Goal: Task Accomplishment & Management: Manage account settings

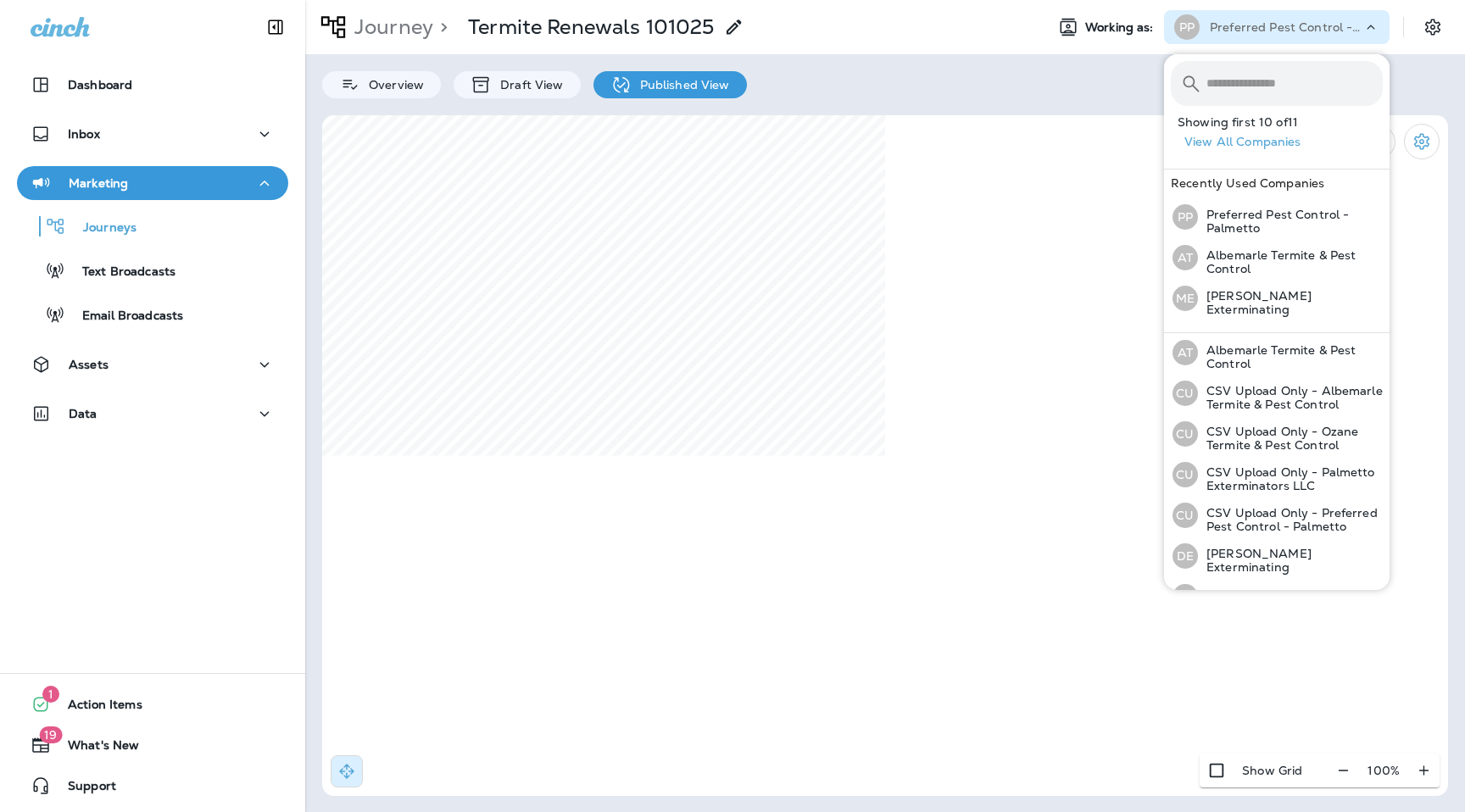
scroll to position [173, 0]
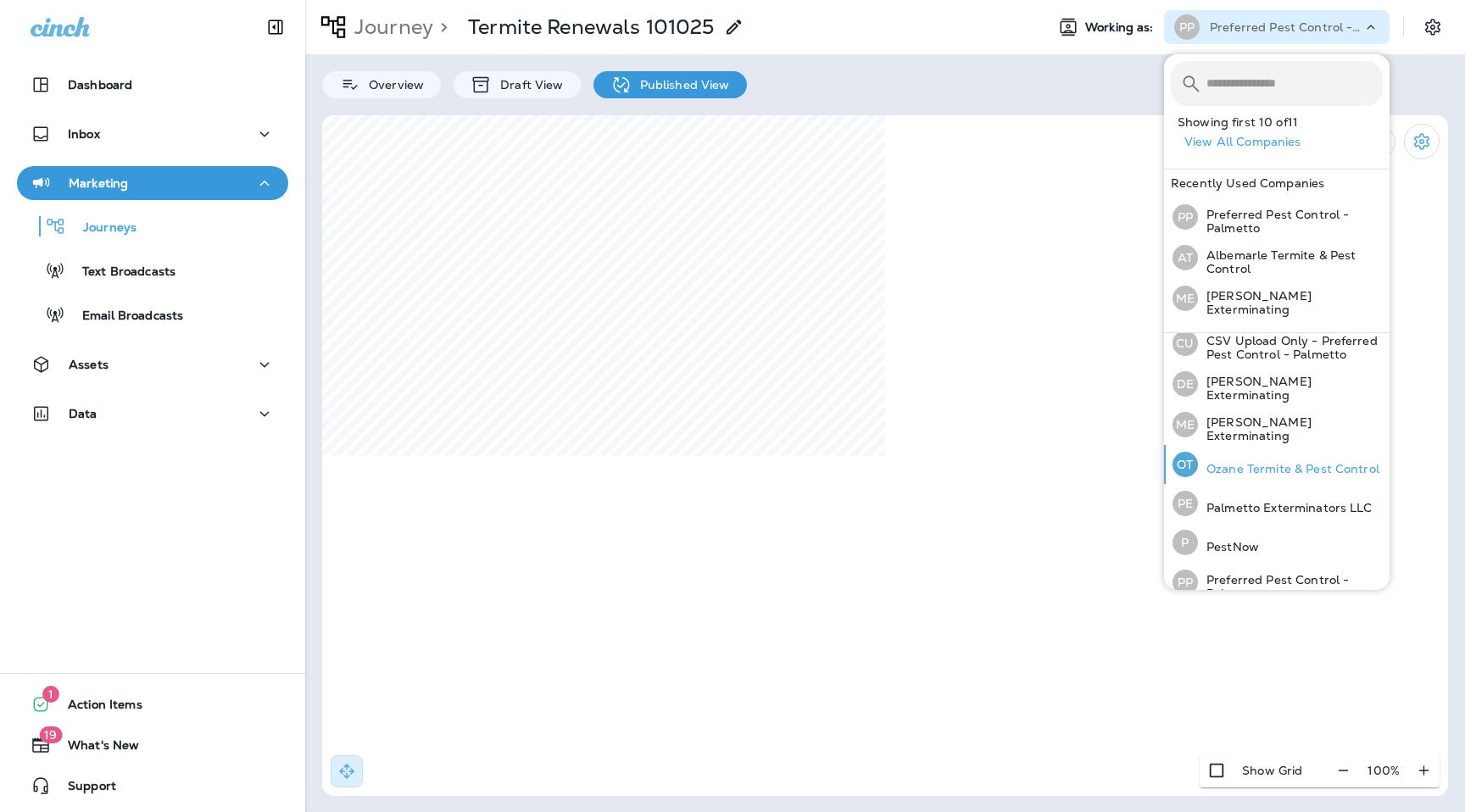
click at [1250, 462] on p "Ozane Termite & Pest Control" at bounding box center [1289, 469] width 181 height 14
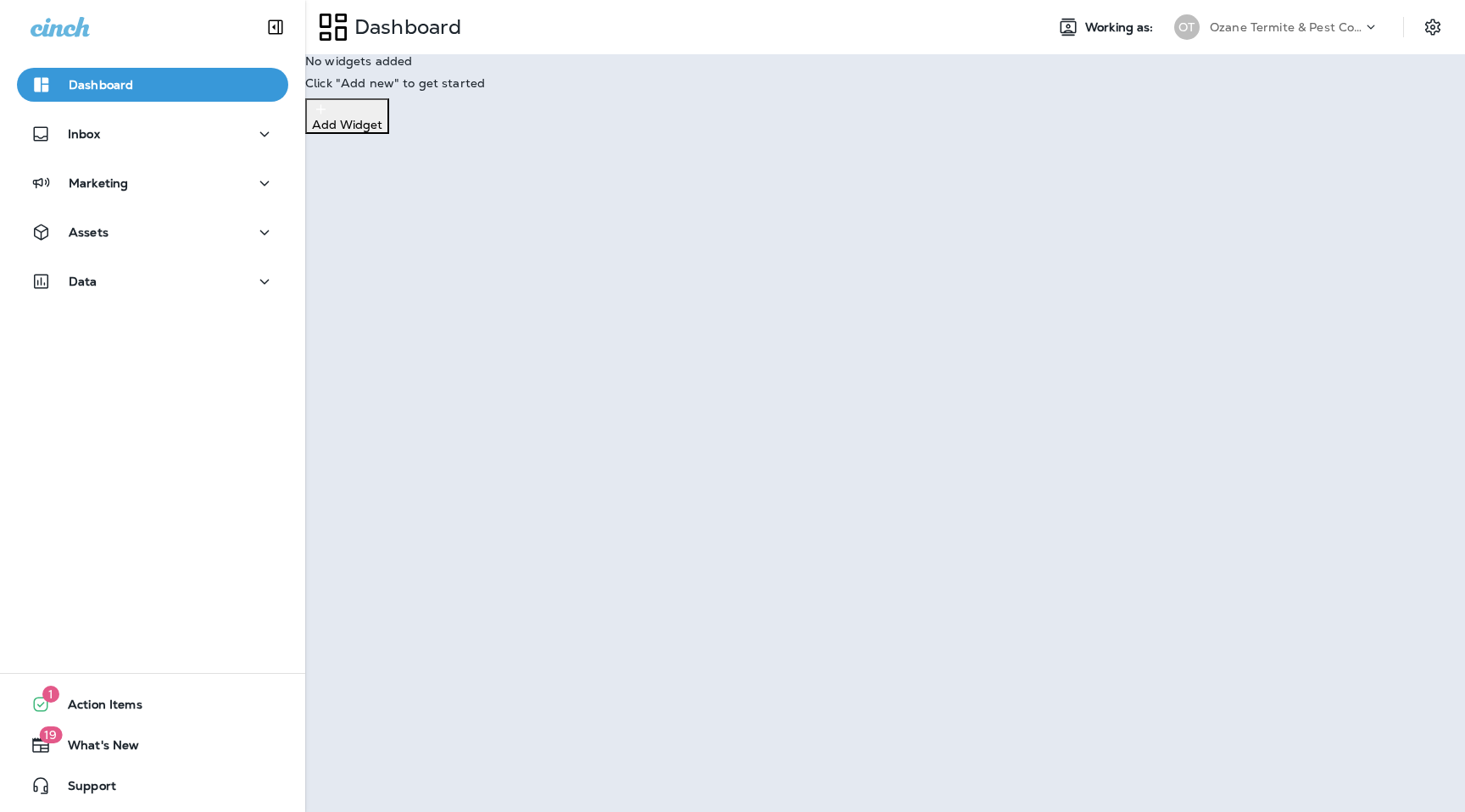
click at [88, 58] on p "Go to Journey" at bounding box center [47, 52] width 81 height 14
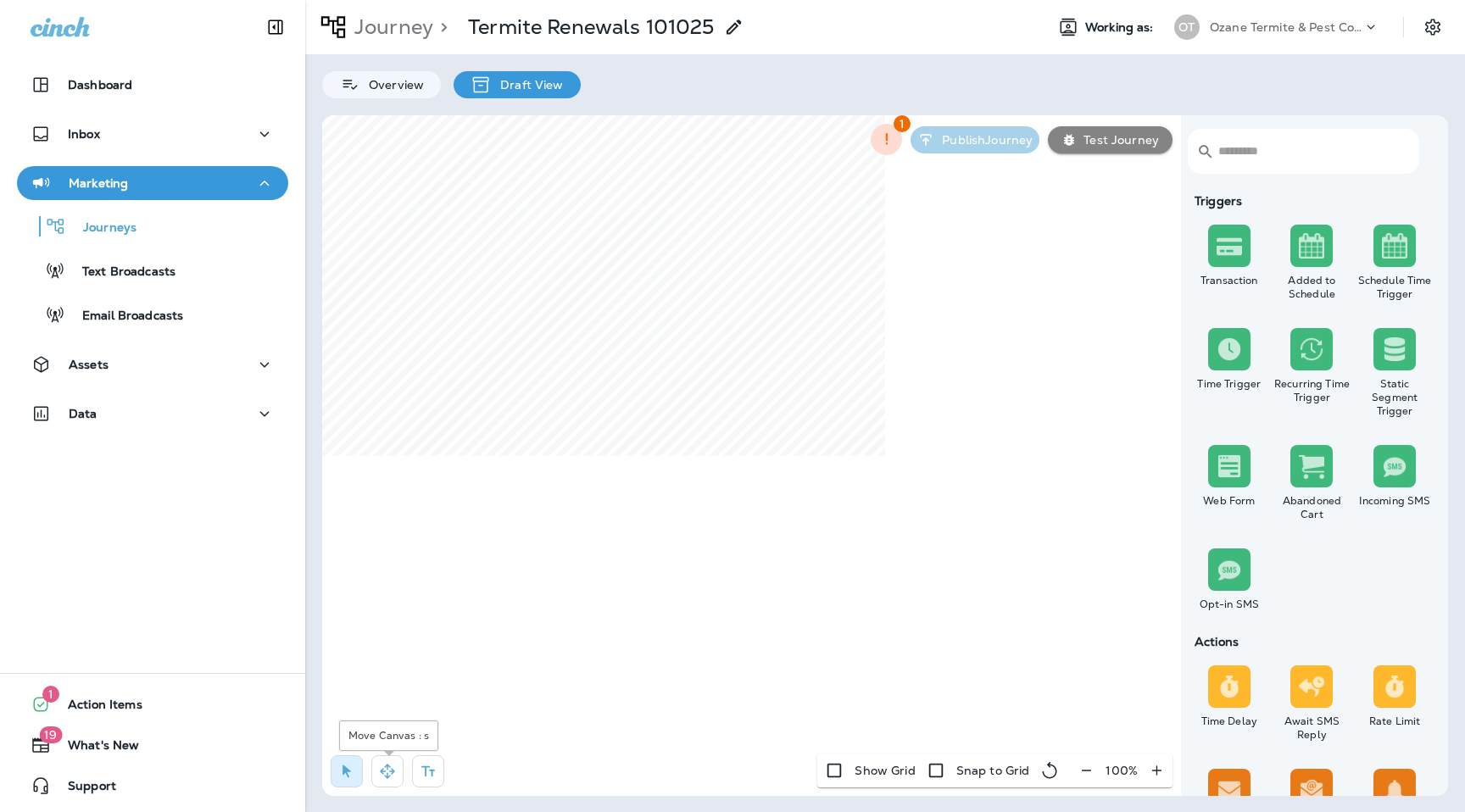
click at [392, 763] on icon "button" at bounding box center [387, 771] width 17 height 17
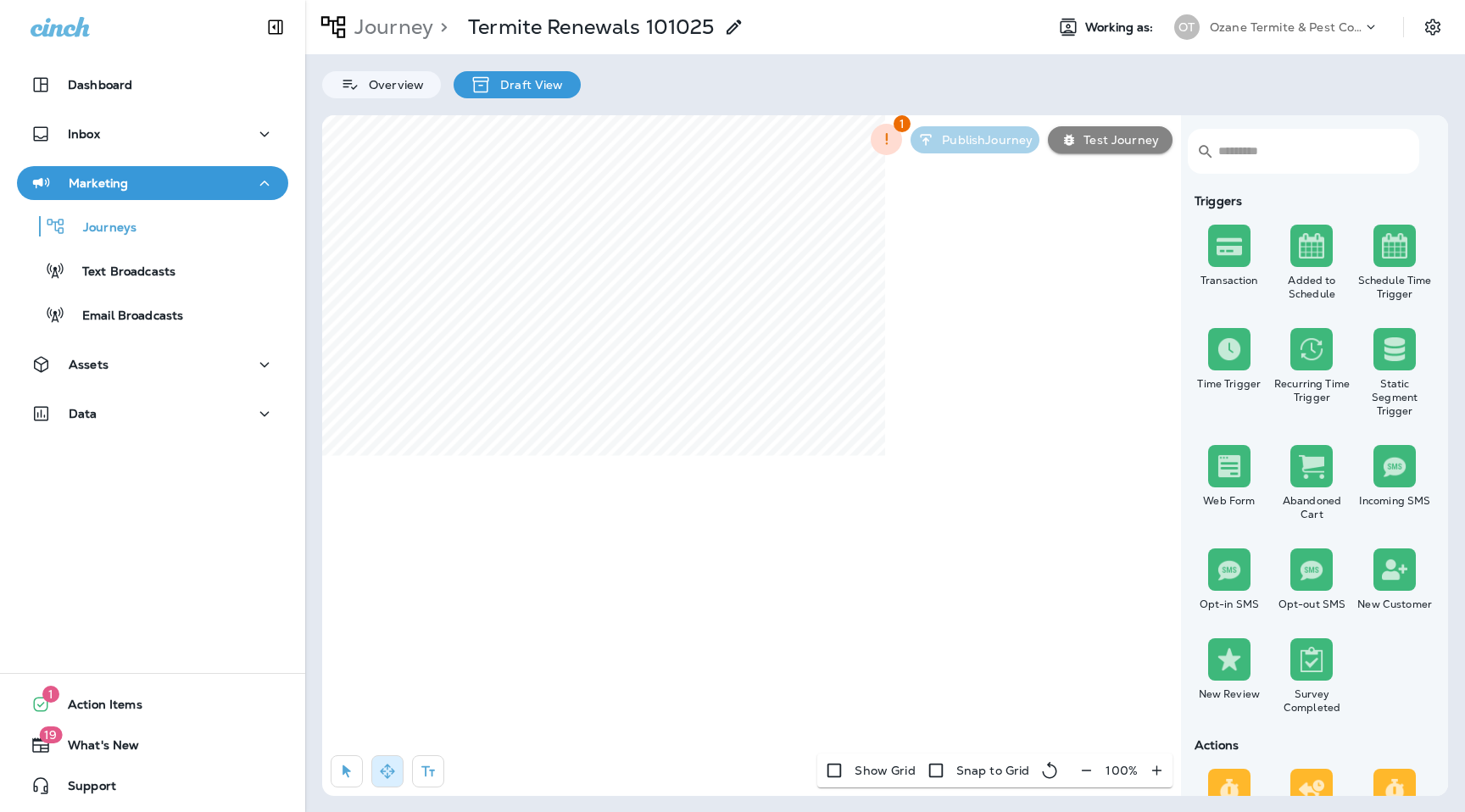
click at [344, 769] on icon "button" at bounding box center [346, 771] width 9 height 13
click at [772, 386] on input "text" at bounding box center [739, 392] width 199 height 29
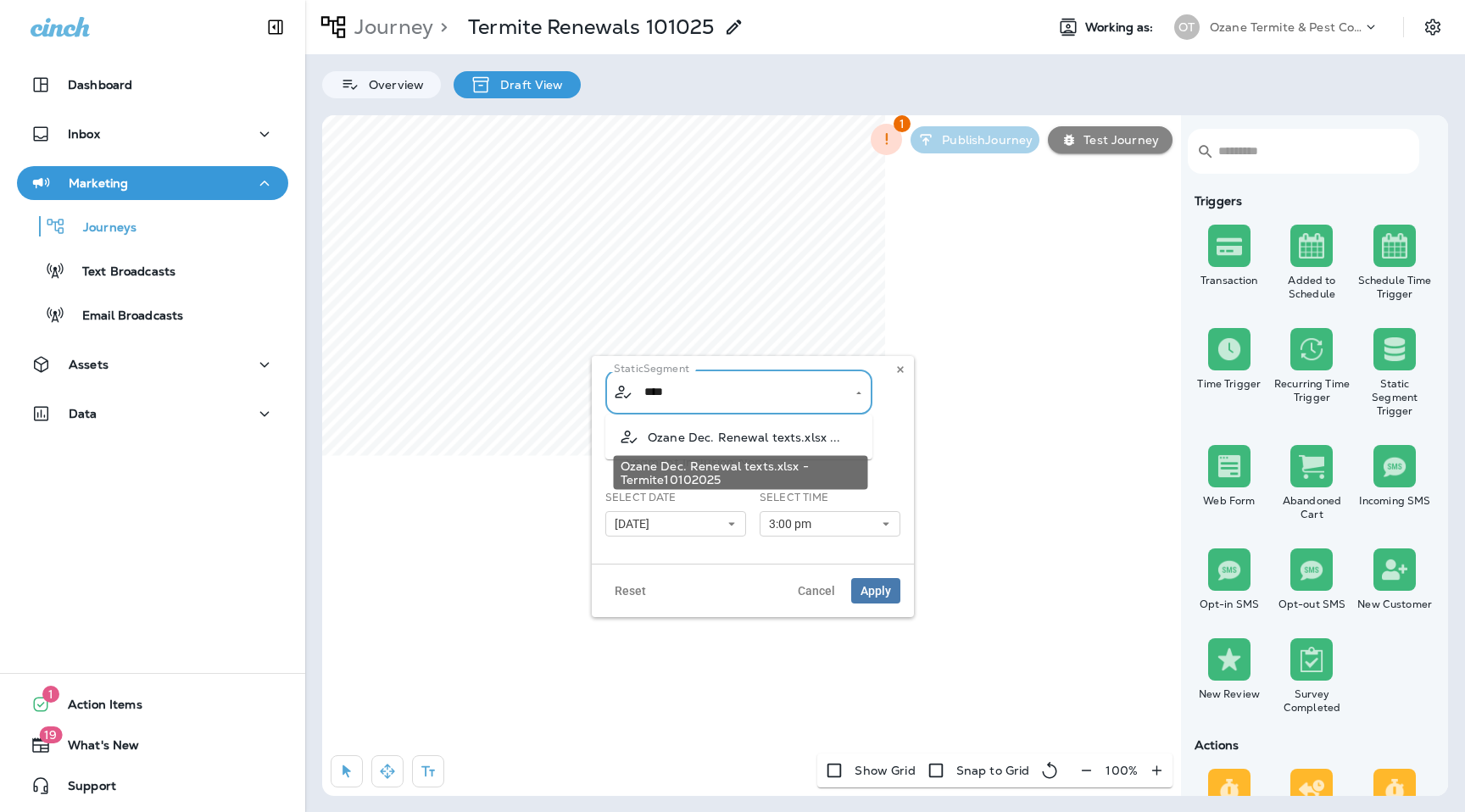
click at [803, 436] on span "Ozane Dec. Renewal texts.xlsx ..." at bounding box center [744, 438] width 193 height 14
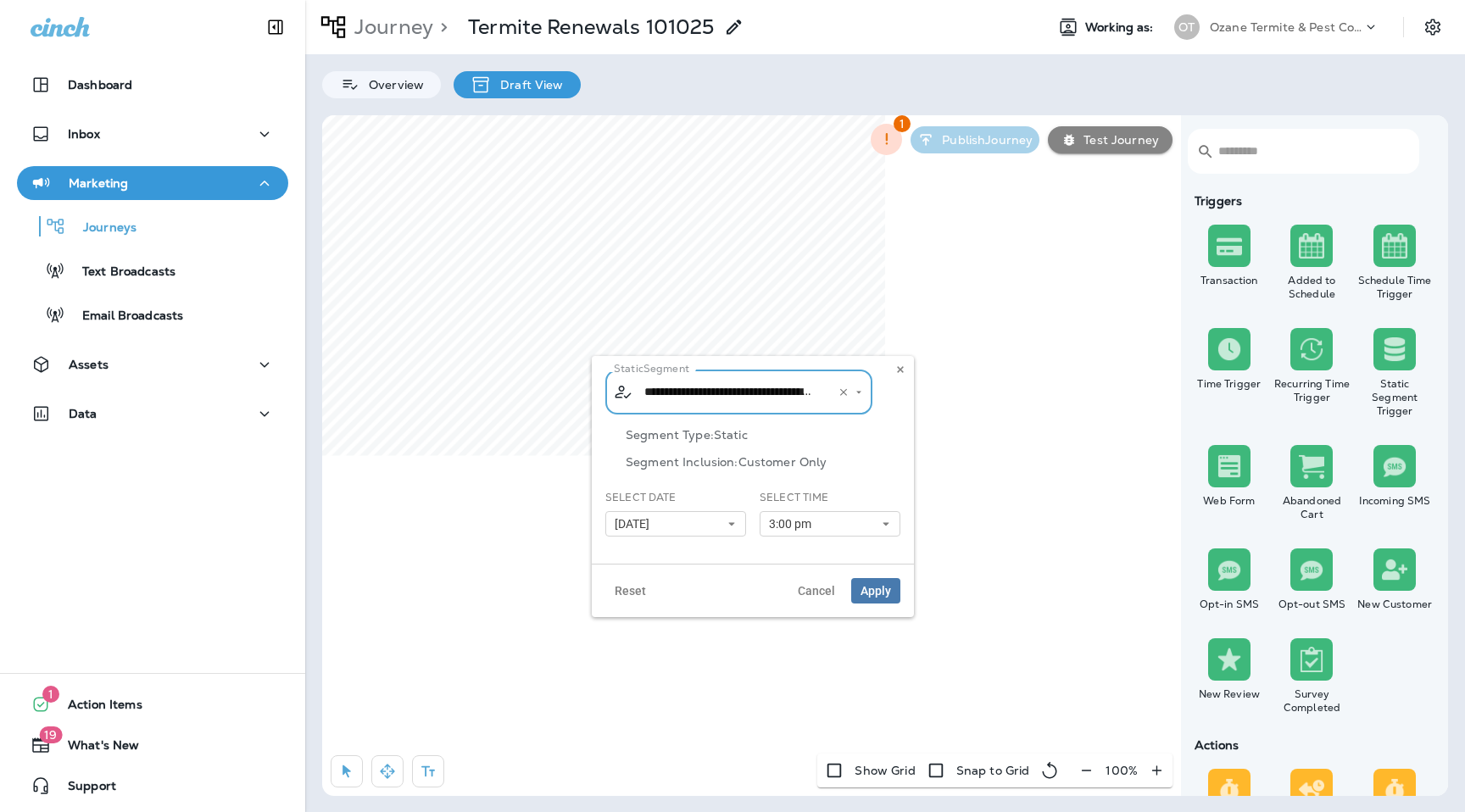
type input "**********"
click at [720, 522] on button "[DATE]" at bounding box center [676, 523] width 140 height 25
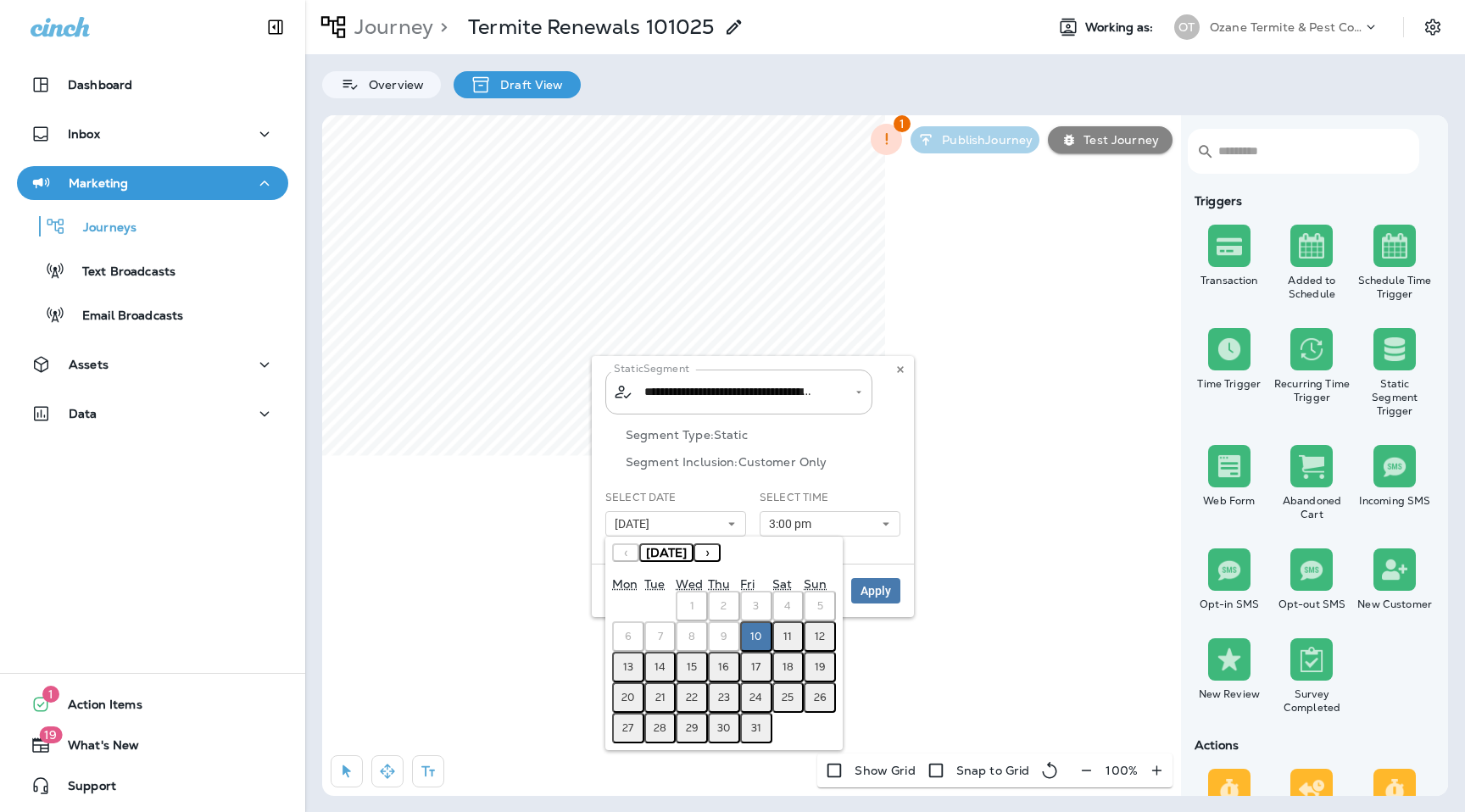
click at [831, 451] on div "Segment Type: Static Segment Inclusion: Customer Only" at bounding box center [753, 458] width 296 height 61
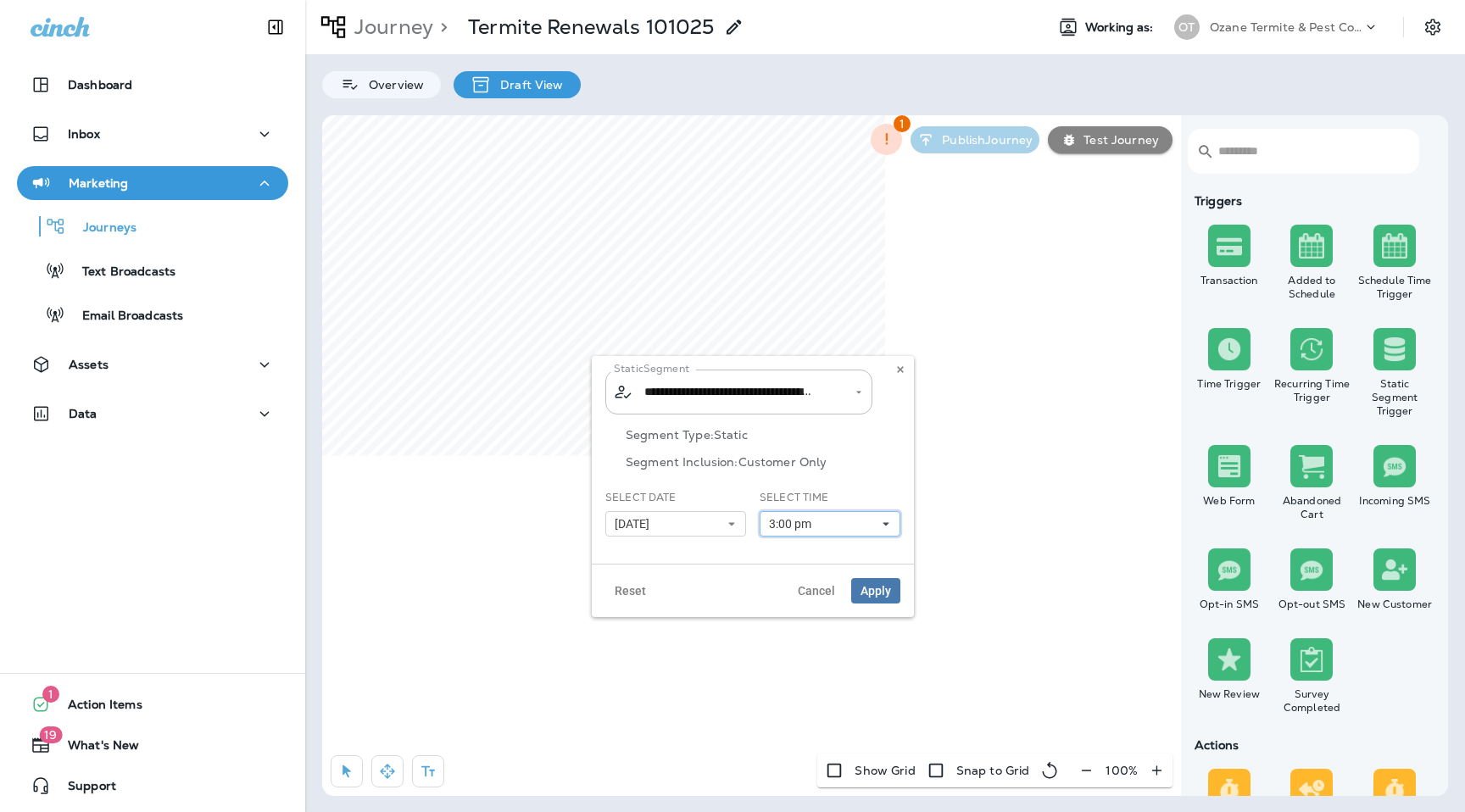
click at [832, 534] on button "3:00 pm" at bounding box center [830, 523] width 140 height 25
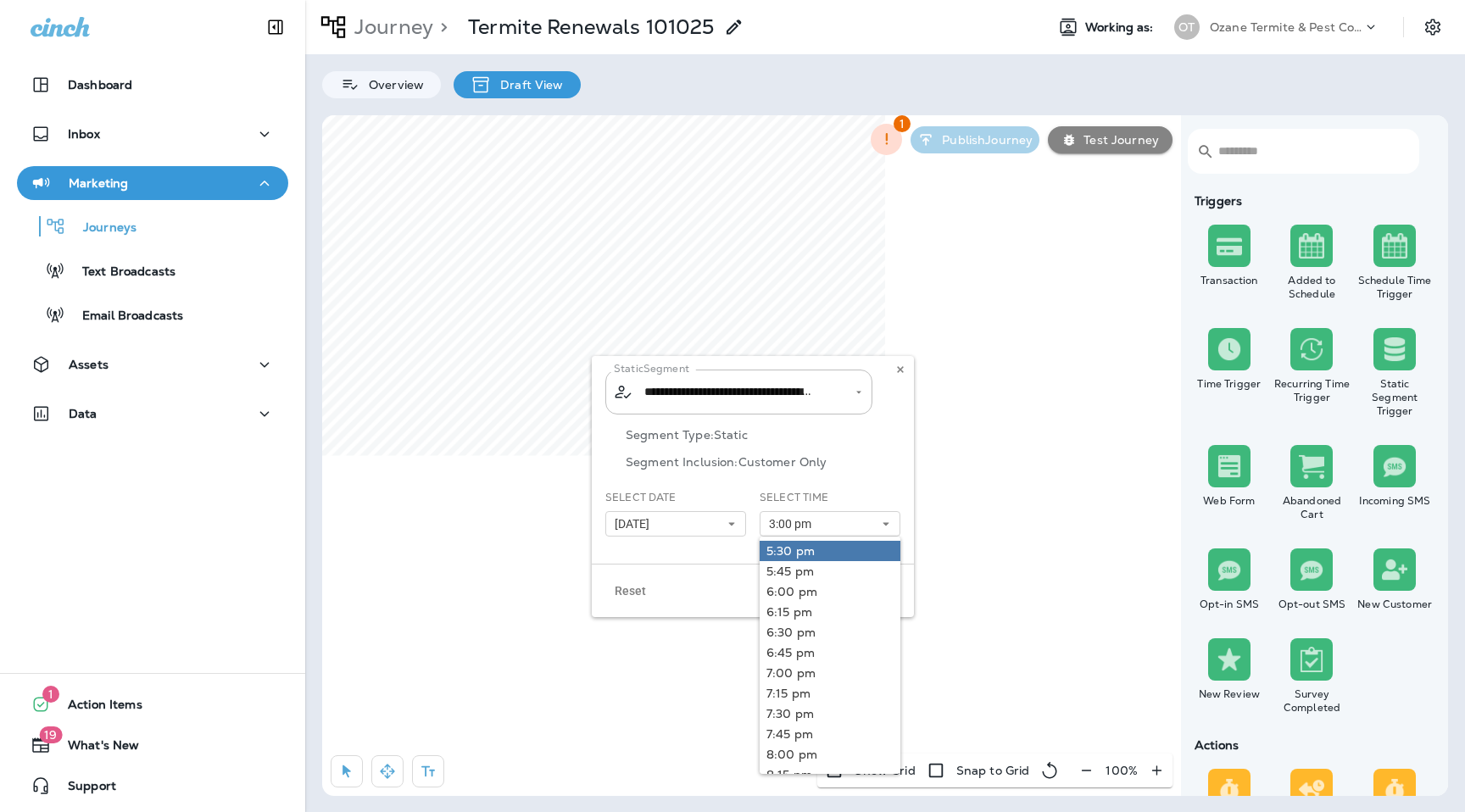
click at [828, 550] on link "5:30 pm" at bounding box center [830, 551] width 140 height 20
click at [832, 569] on link "5:45 pm" at bounding box center [830, 571] width 140 height 20
click at [874, 434] on p "Segment Type: Static" at bounding box center [764, 435] width 275 height 14
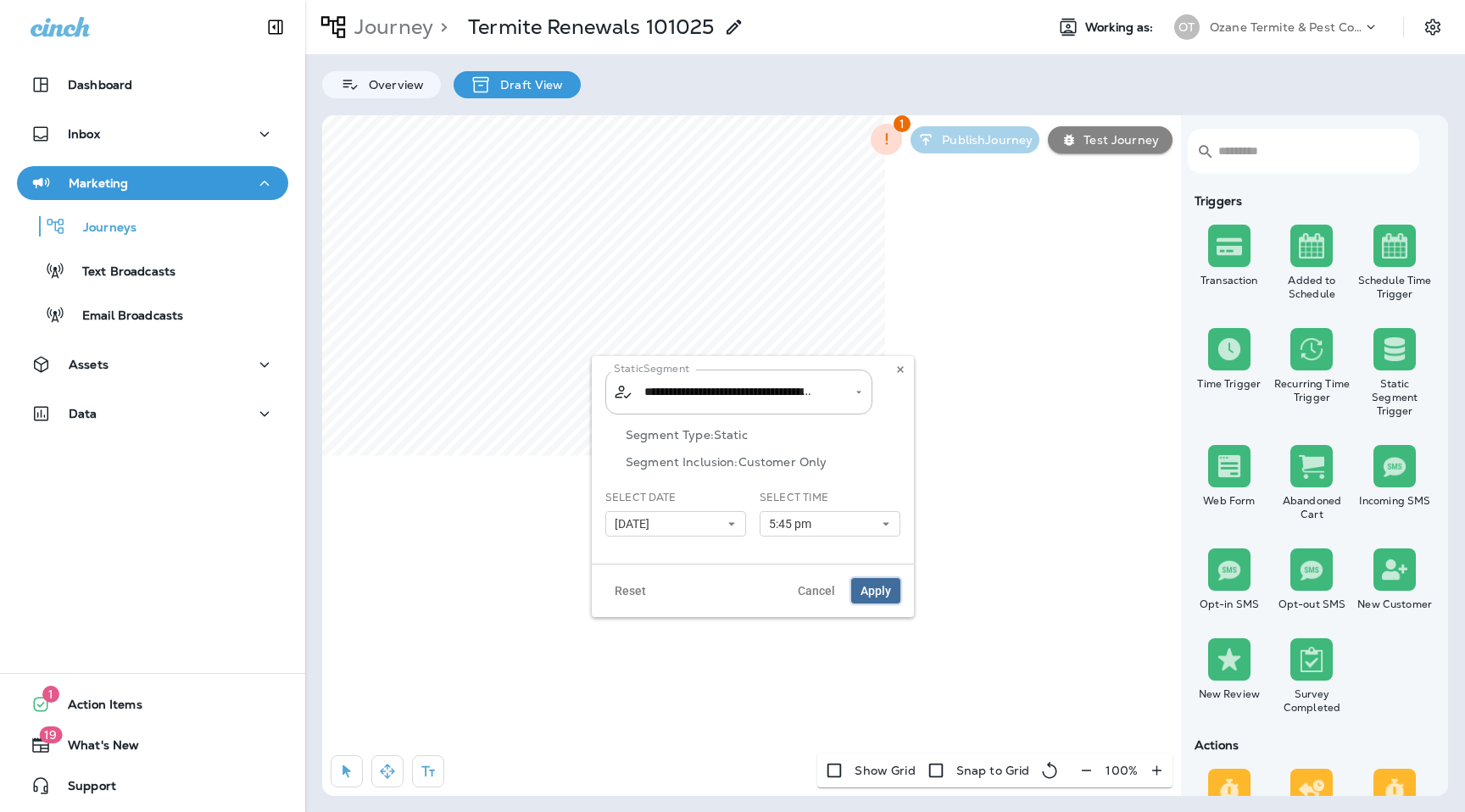
click at [870, 585] on span "Apply" at bounding box center [876, 591] width 30 height 12
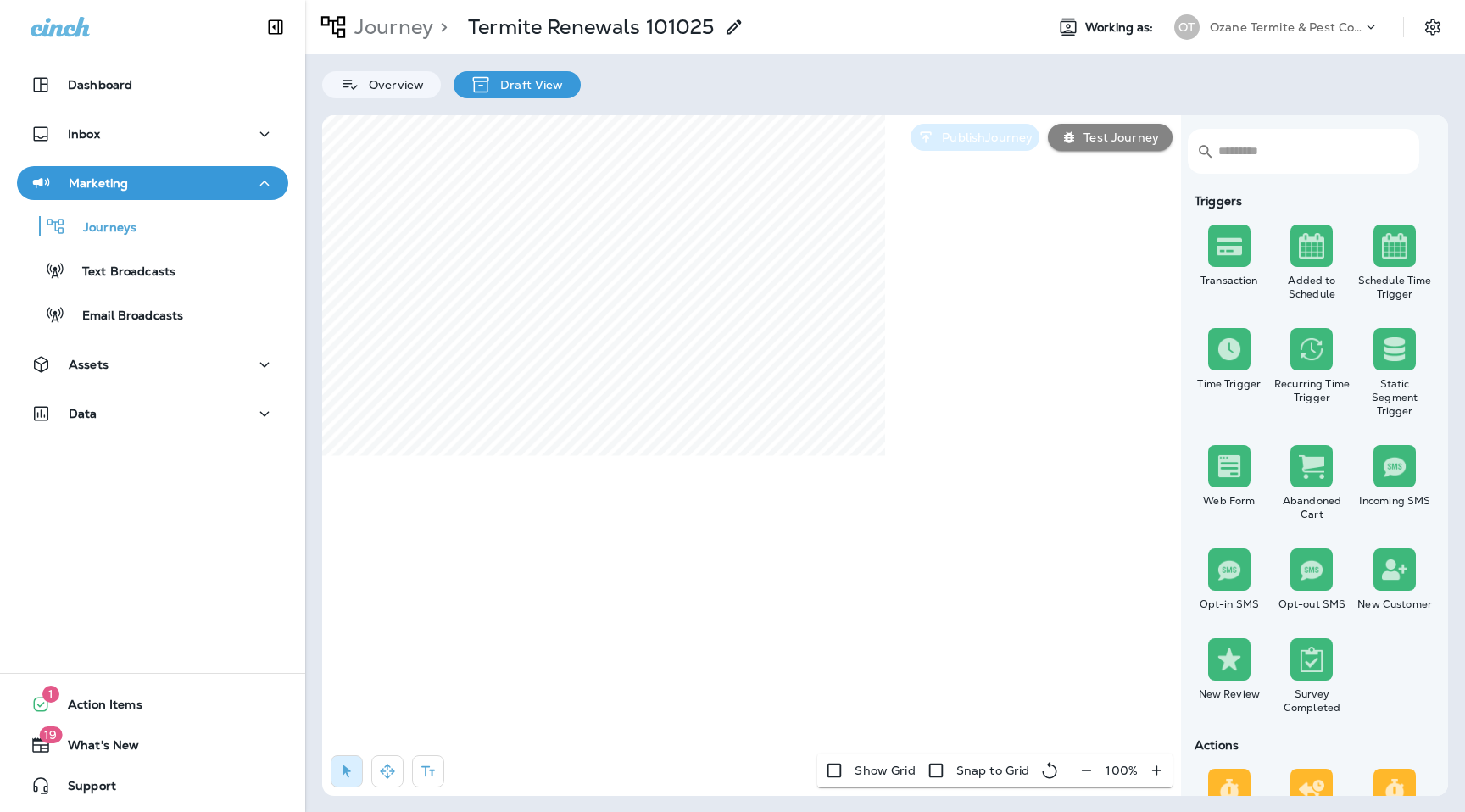
click at [970, 142] on p "Publish Journey" at bounding box center [984, 137] width 98 height 14
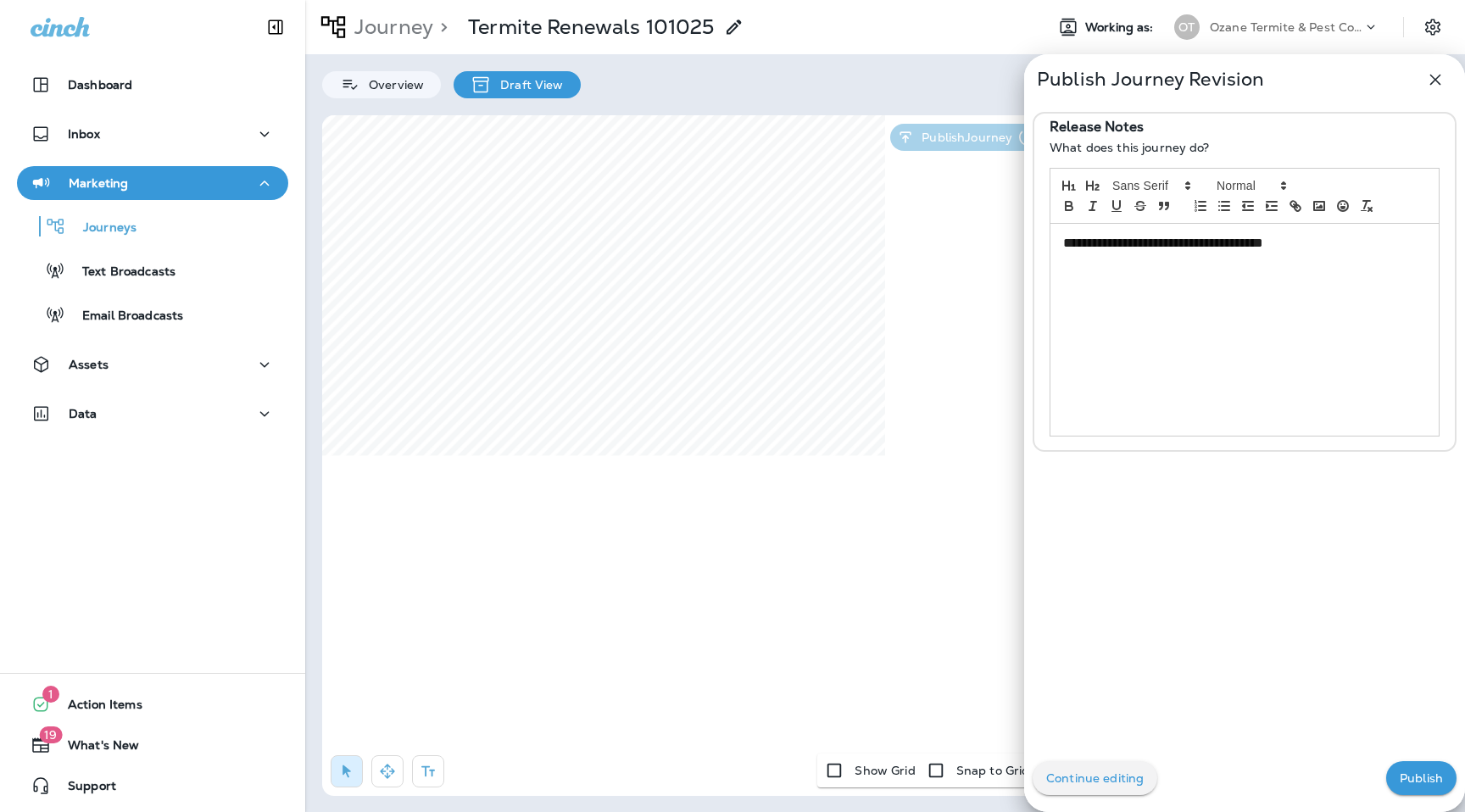
click at [1431, 779] on p "Publish" at bounding box center [1422, 778] width 43 height 14
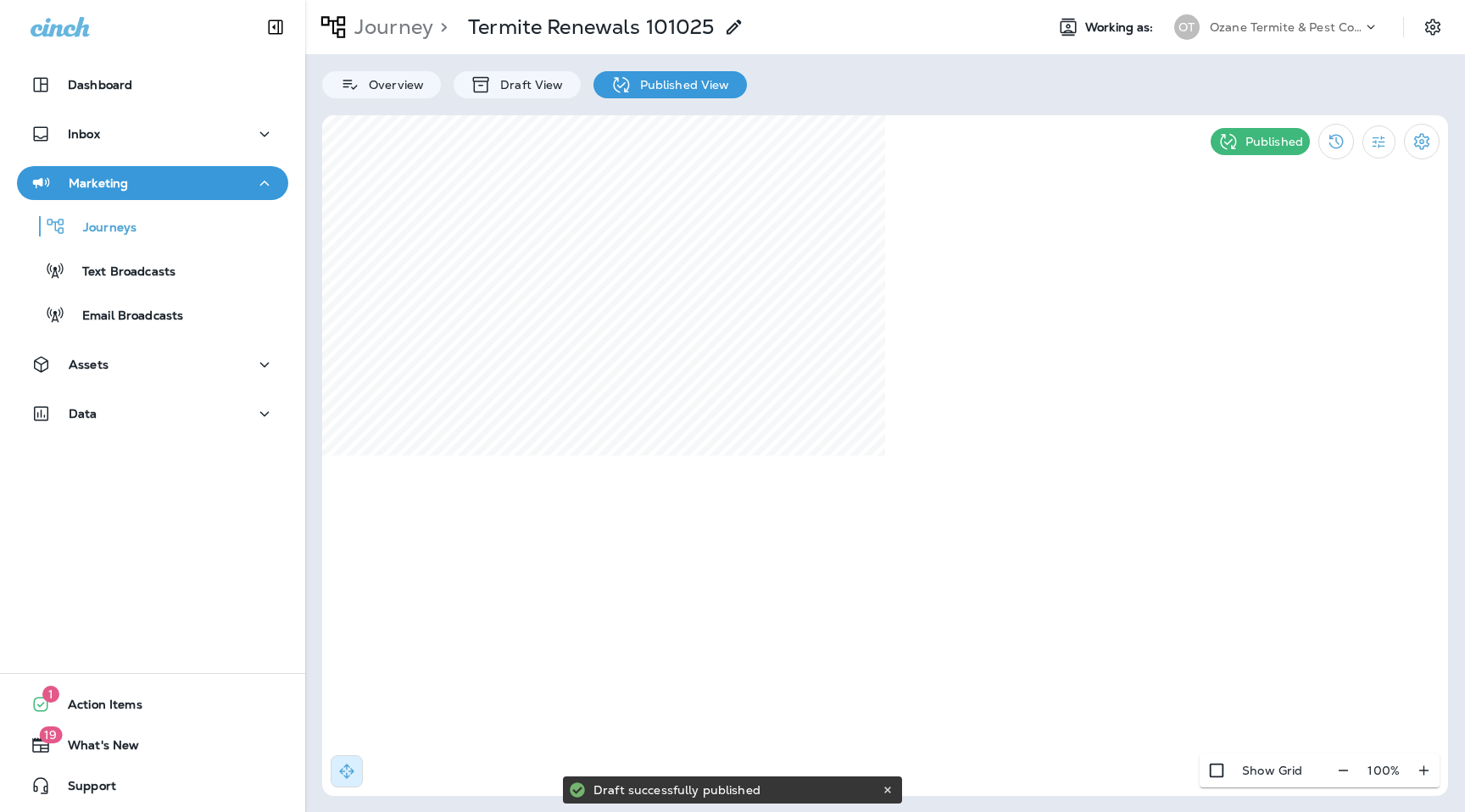
click at [1263, 31] on p "Ozane Termite & Pest Control" at bounding box center [1287, 27] width 153 height 14
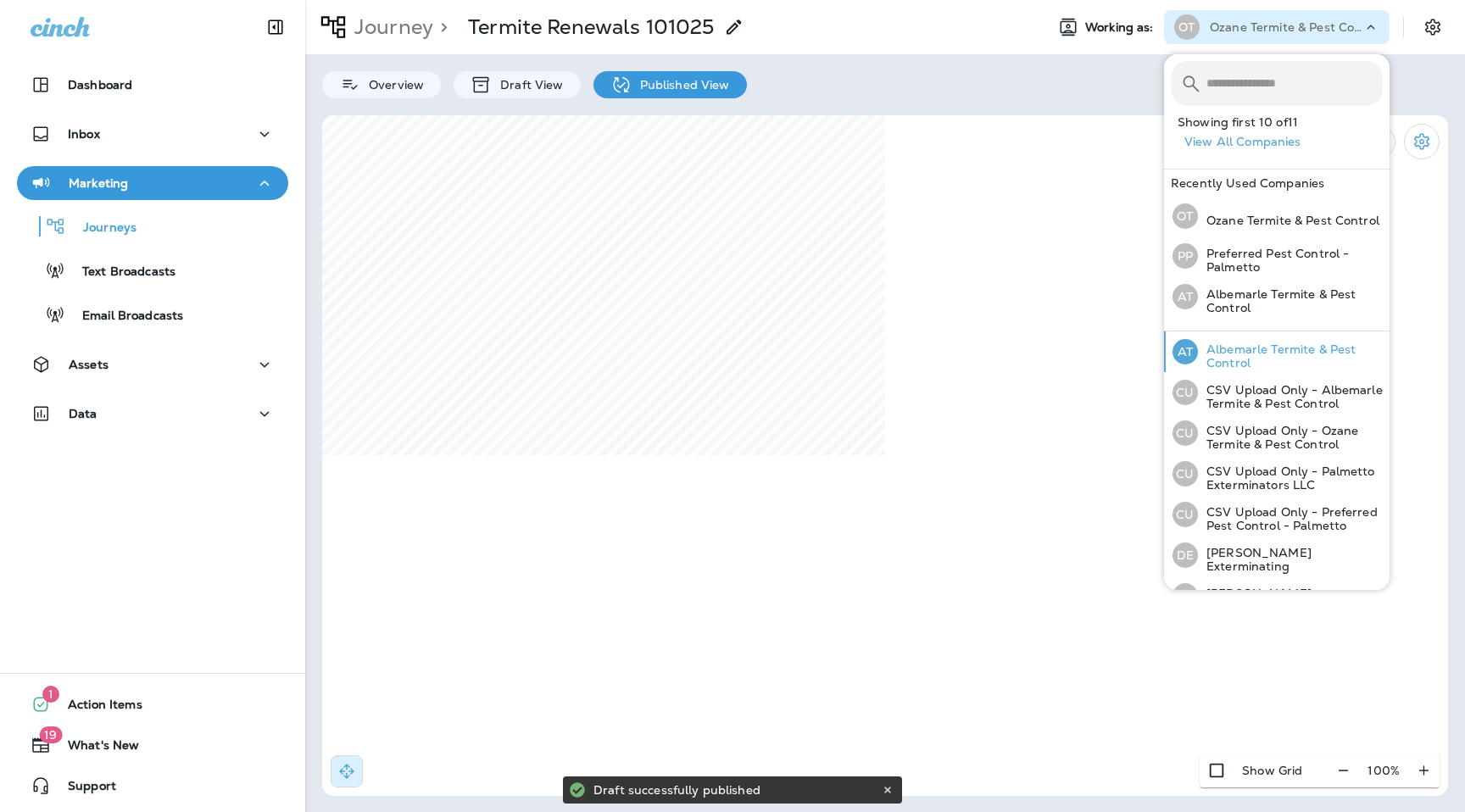
scroll to position [186, 0]
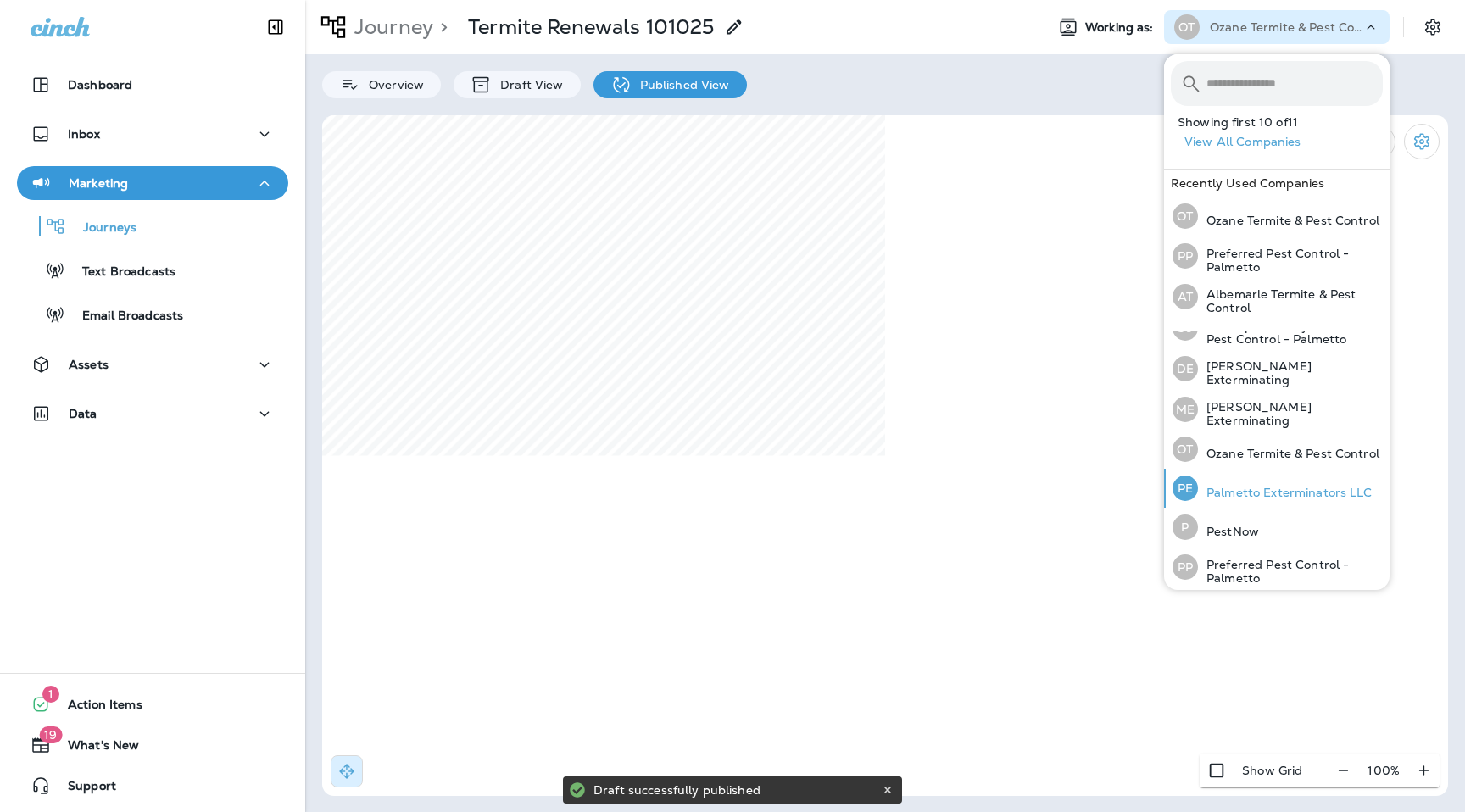
click at [1261, 498] on div "PE Palmetto Exterminators LLC" at bounding box center [1273, 488] width 214 height 39
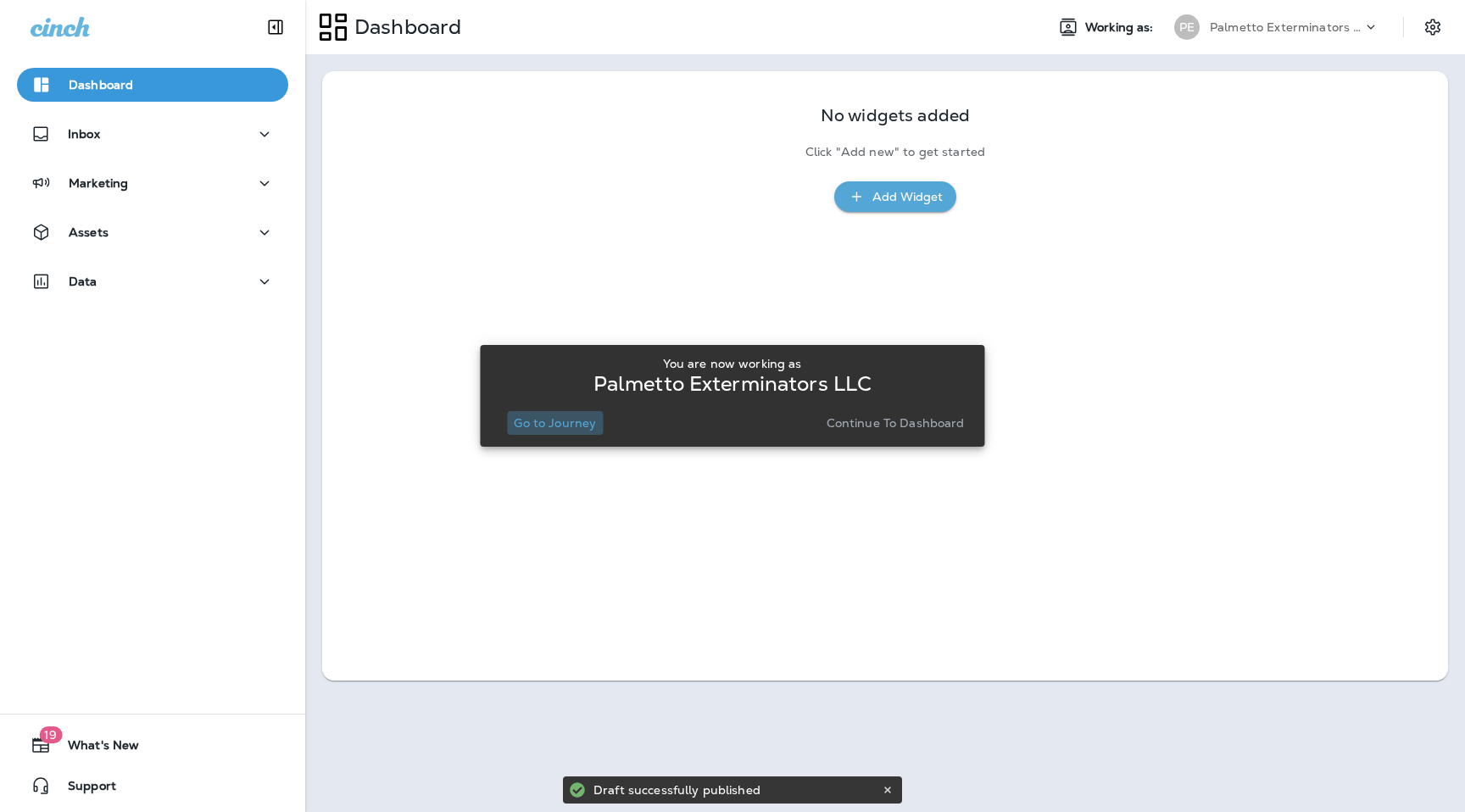
click at [540, 429] on p "Go to Journey" at bounding box center [555, 423] width 82 height 14
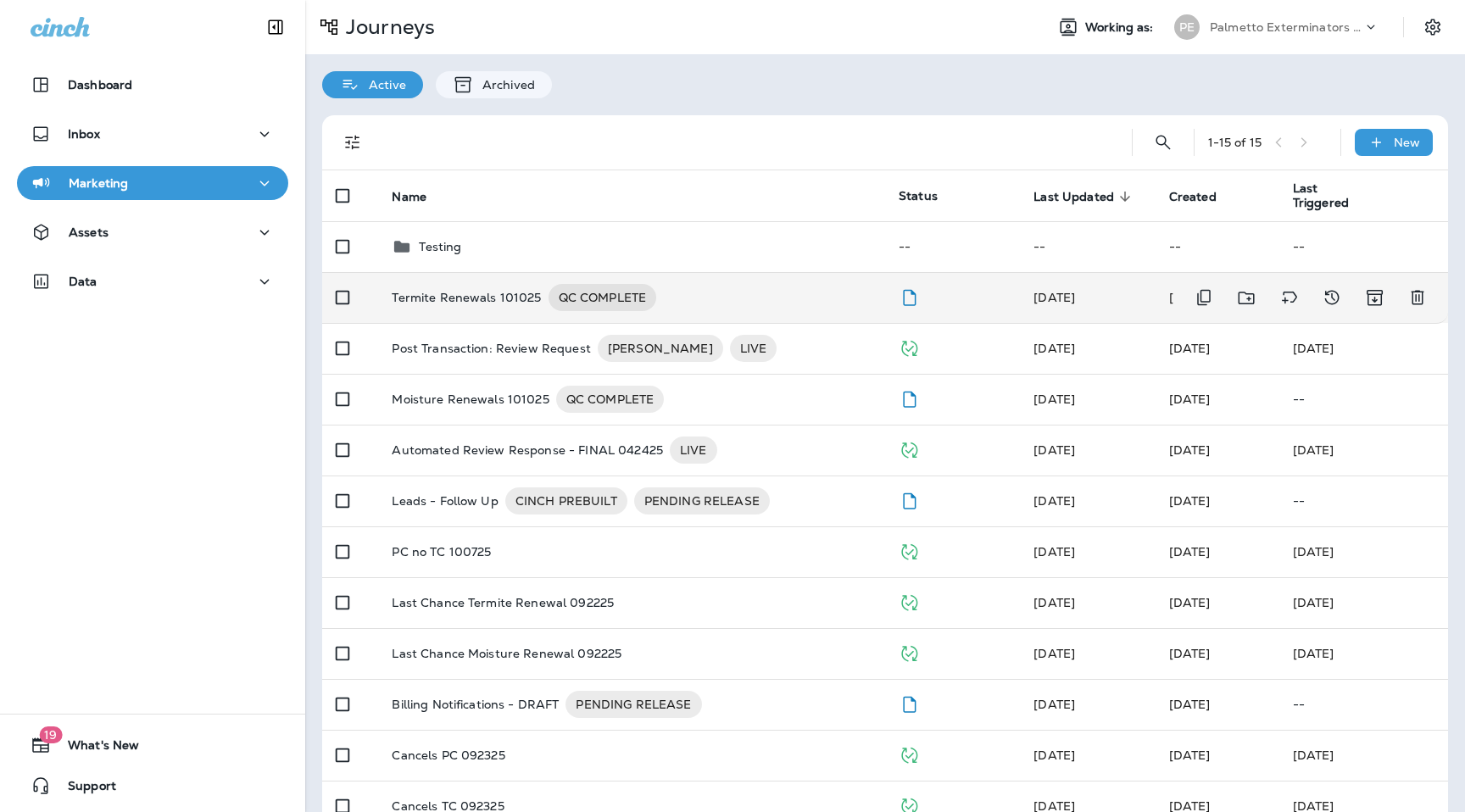
click at [472, 302] on p "Termite Renewals 101025" at bounding box center [466, 297] width 149 height 27
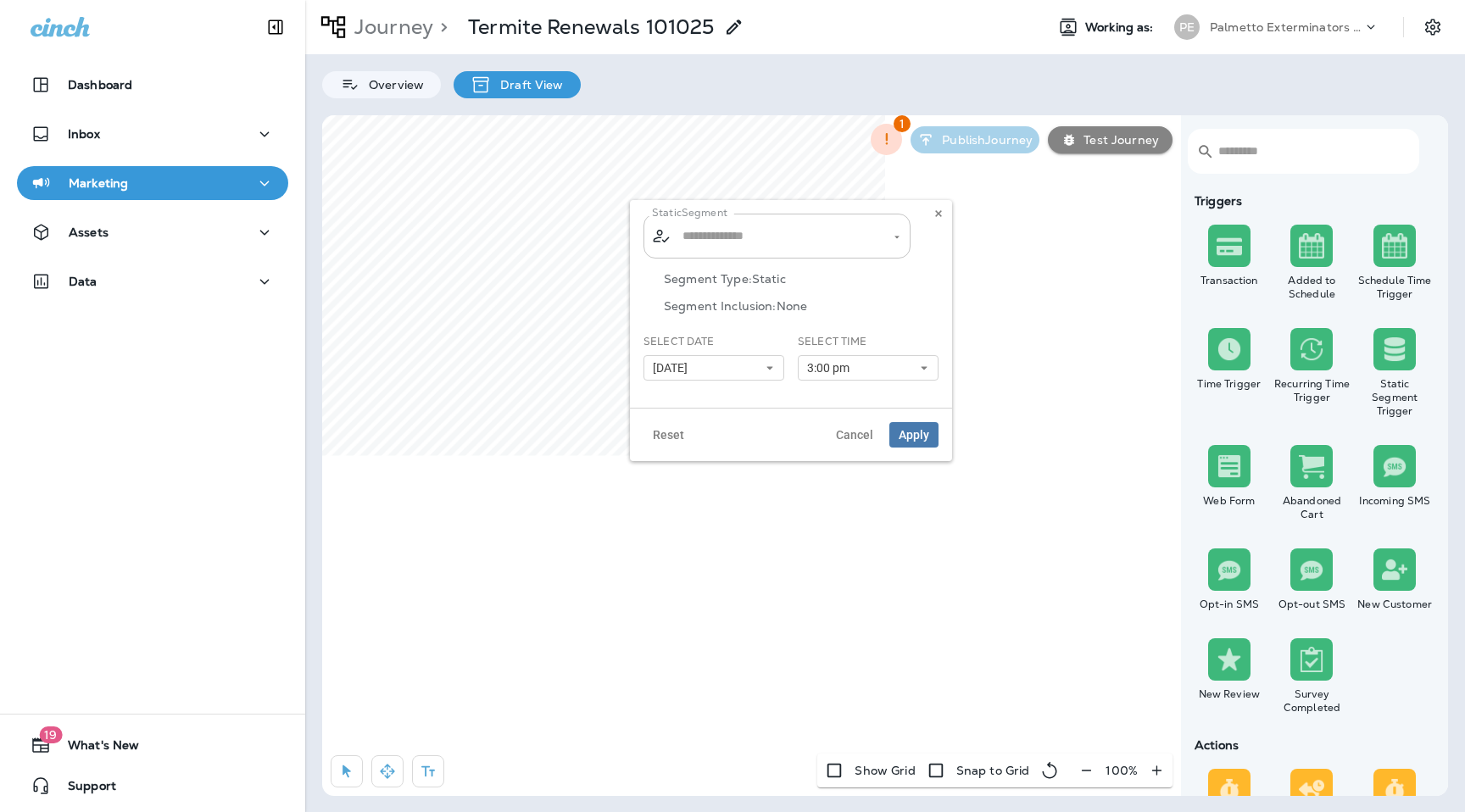
click at [779, 230] on input "text" at bounding box center [778, 236] width 199 height 29
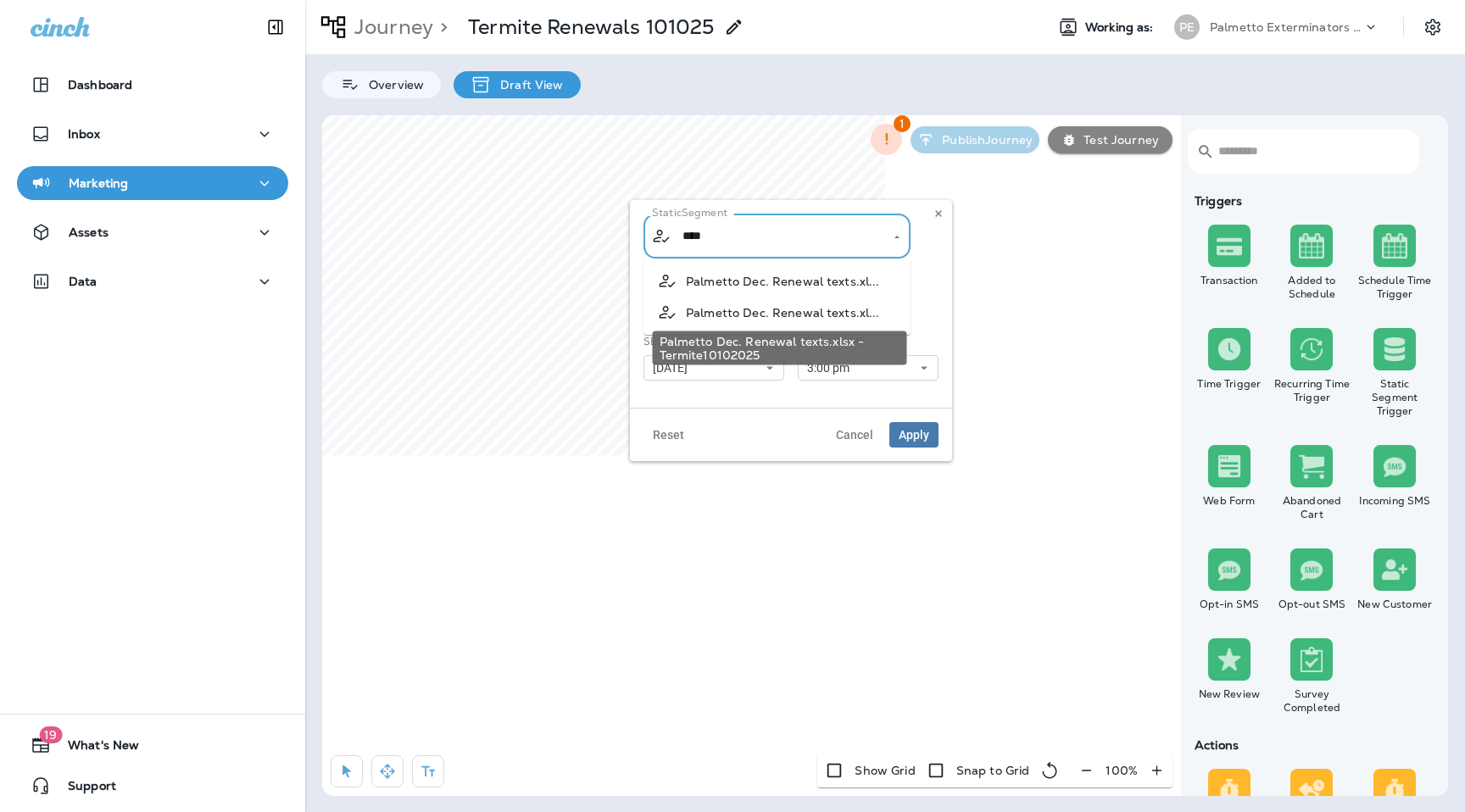
click at [843, 312] on span "Palmetto Dec. Renewal texts.xl..." at bounding box center [782, 313] width 194 height 14
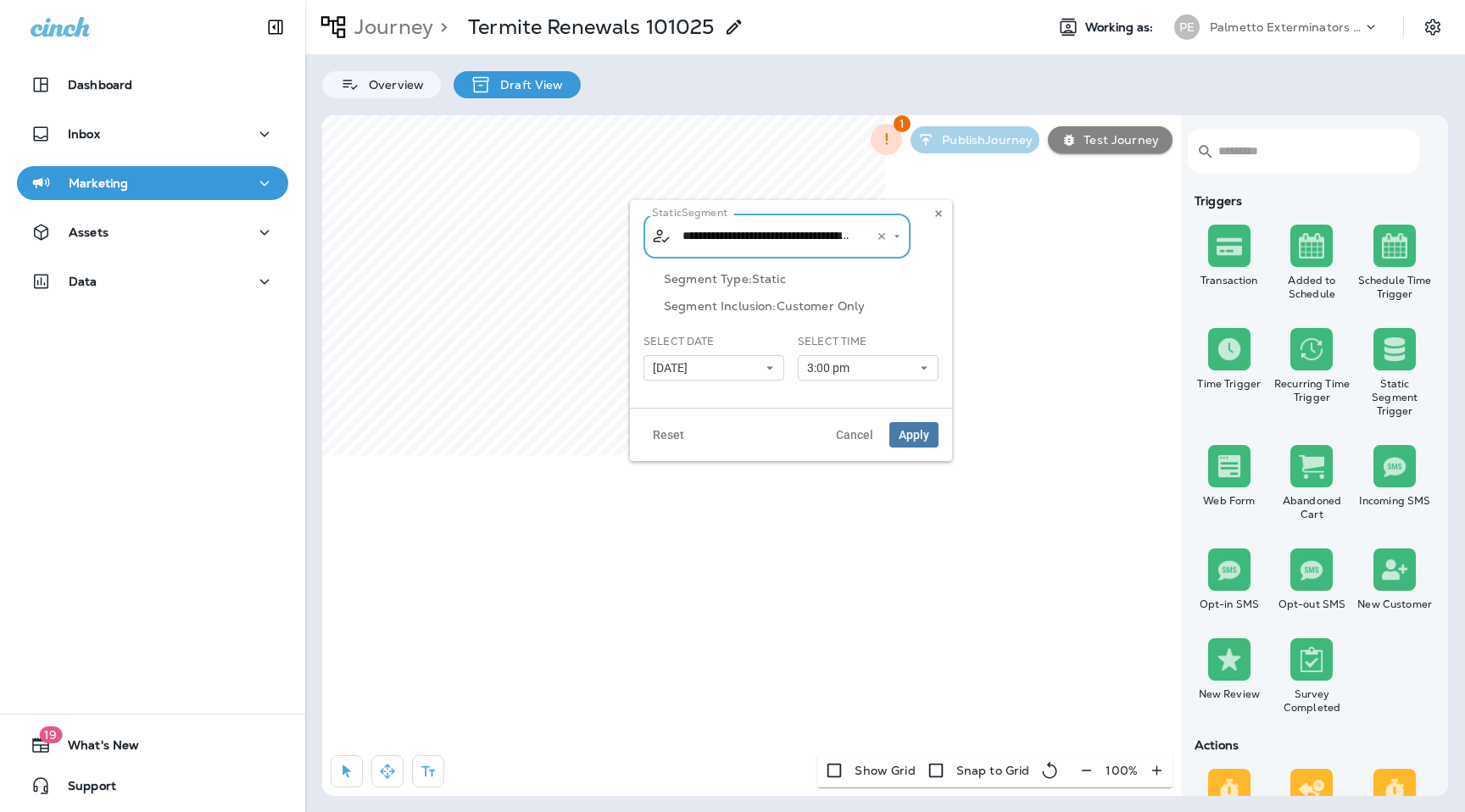
type input "**********"
click at [884, 362] on button "3:00 pm" at bounding box center [868, 367] width 140 height 25
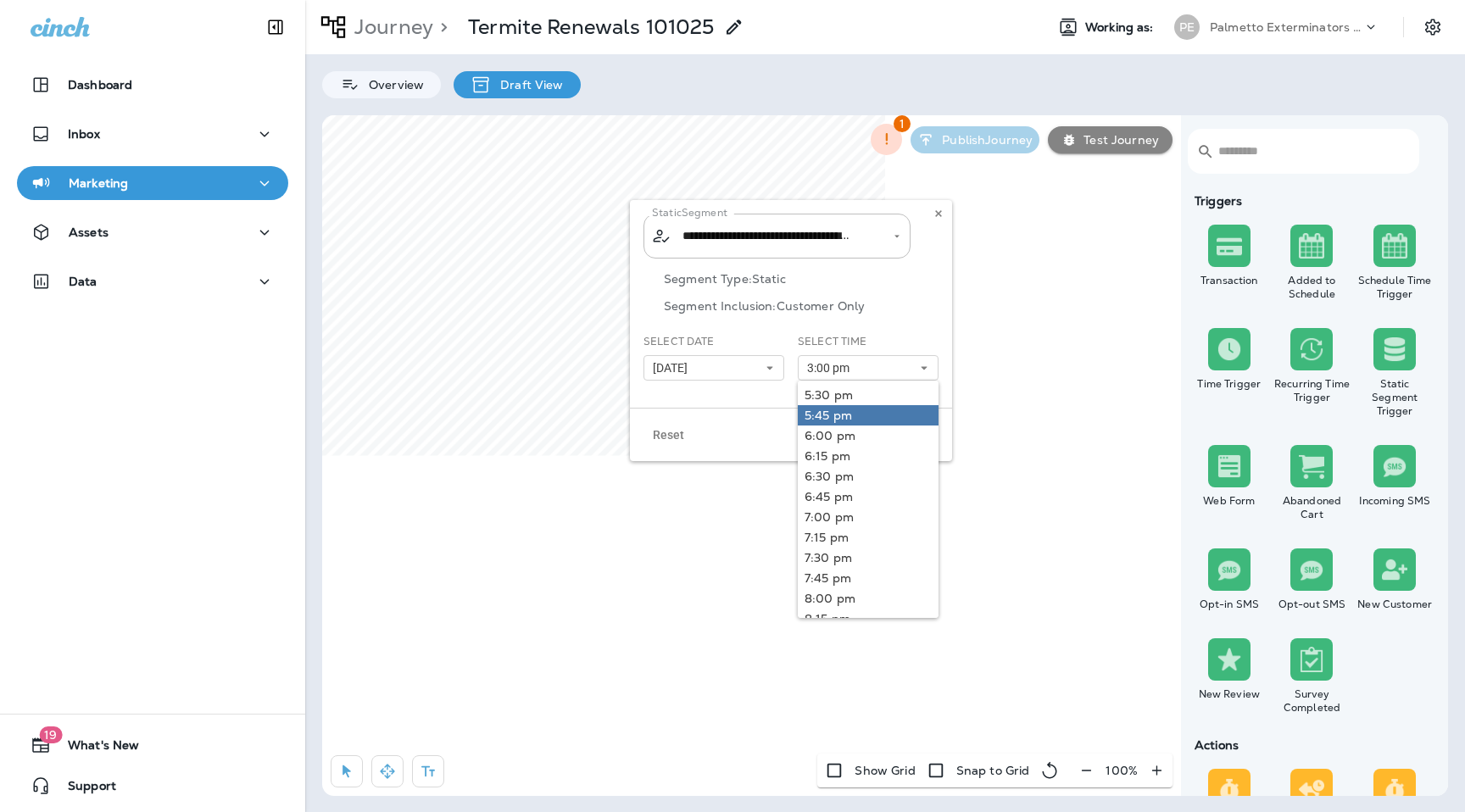
click at [877, 411] on link "5:45 pm" at bounding box center [868, 415] width 140 height 20
click at [910, 308] on p "Segment Inclusion: Customer Only" at bounding box center [802, 306] width 275 height 14
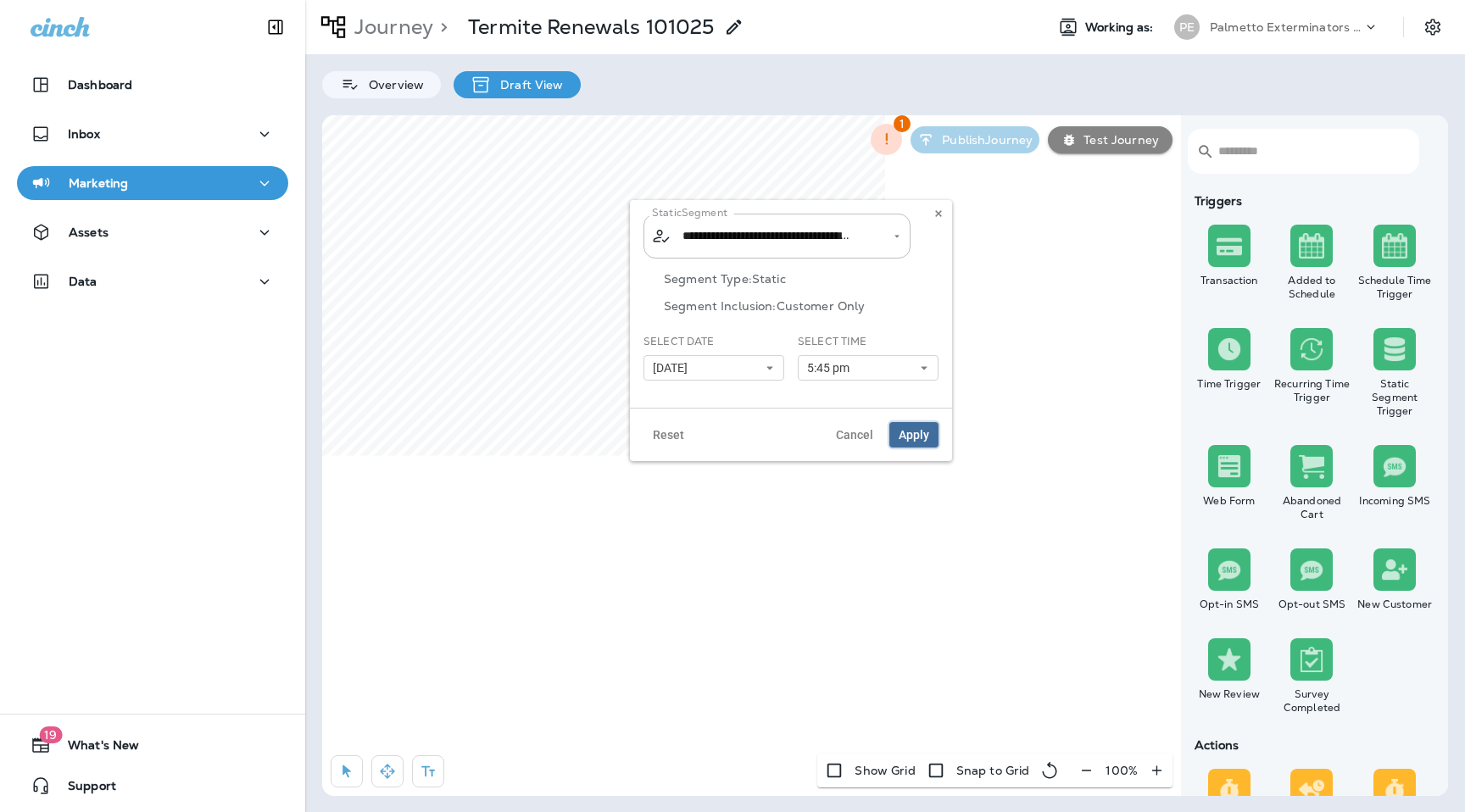
click at [914, 431] on span "Apply" at bounding box center [914, 435] width 30 height 12
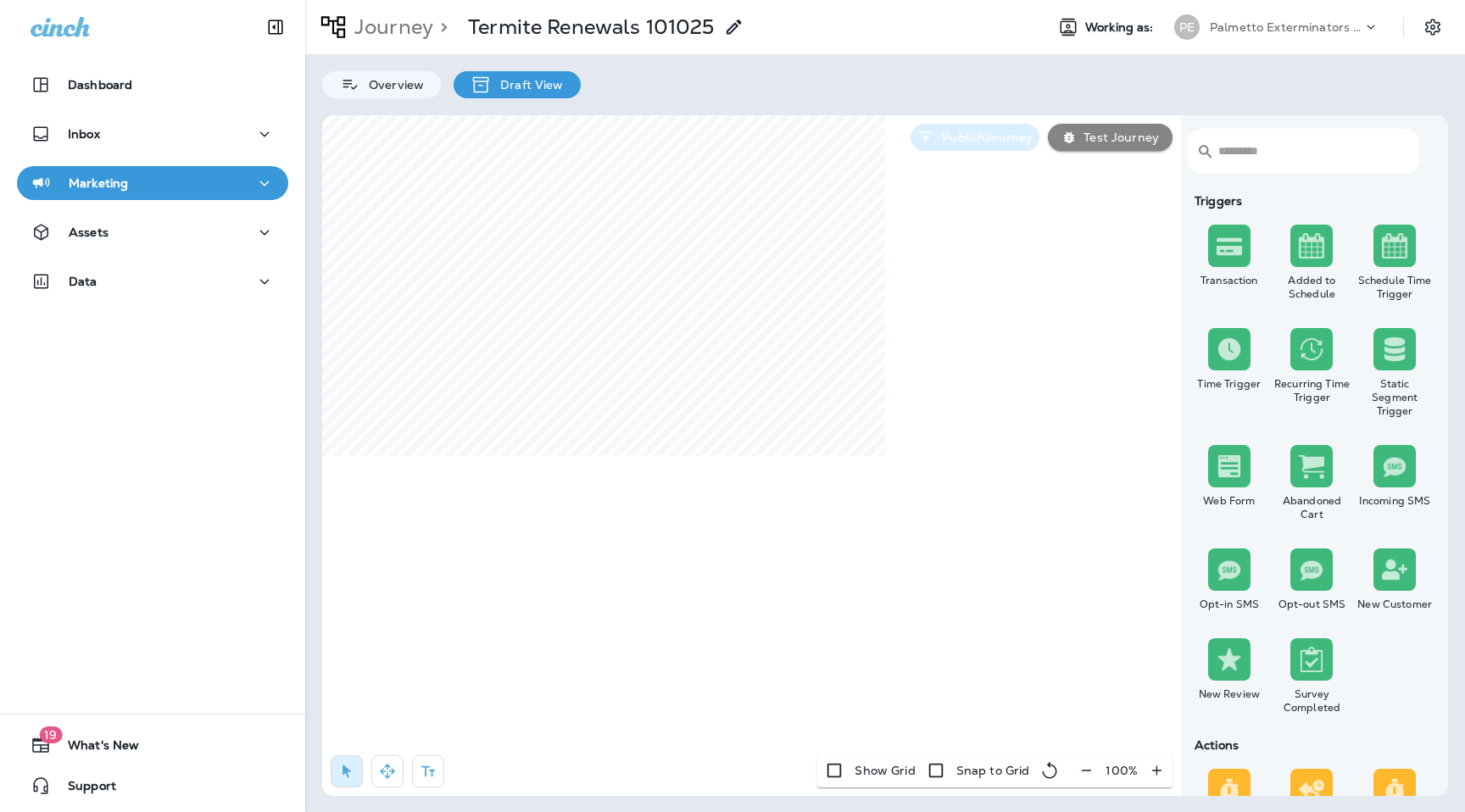
click at [971, 137] on p "Publish Journey" at bounding box center [984, 137] width 98 height 14
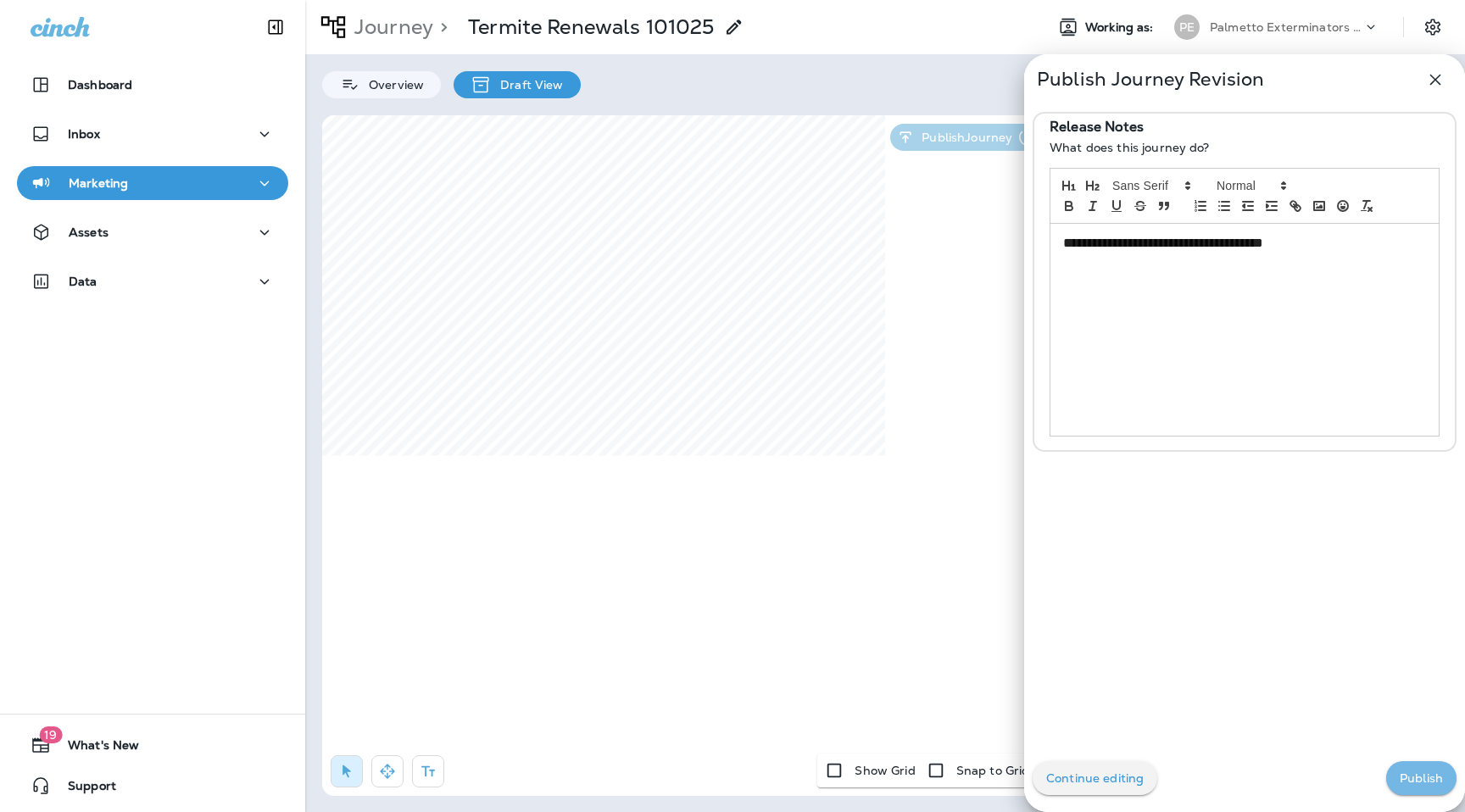
click at [1416, 773] on p "Publish" at bounding box center [1422, 778] width 43 height 14
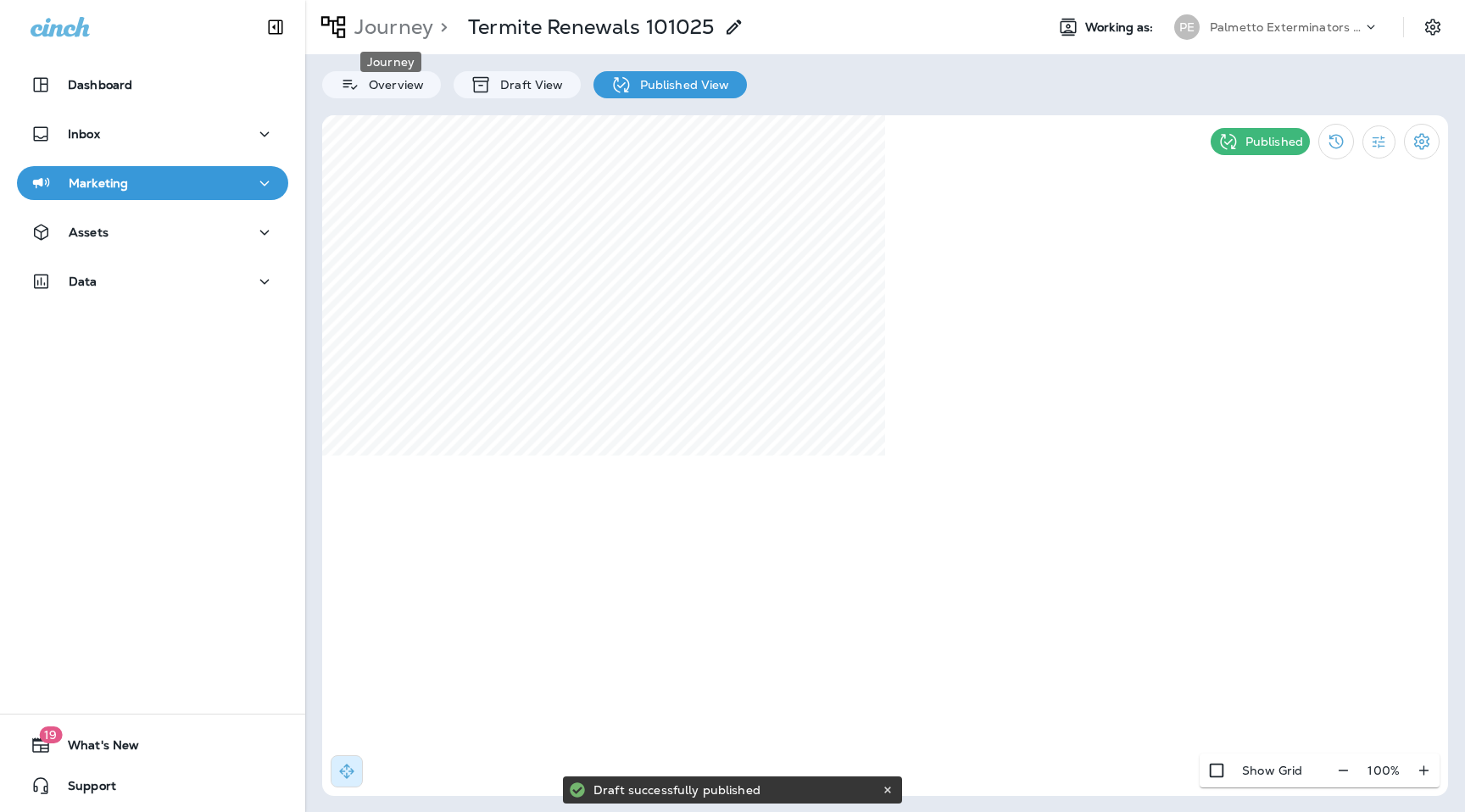
click at [374, 31] on p "Journey" at bounding box center [390, 27] width 86 height 25
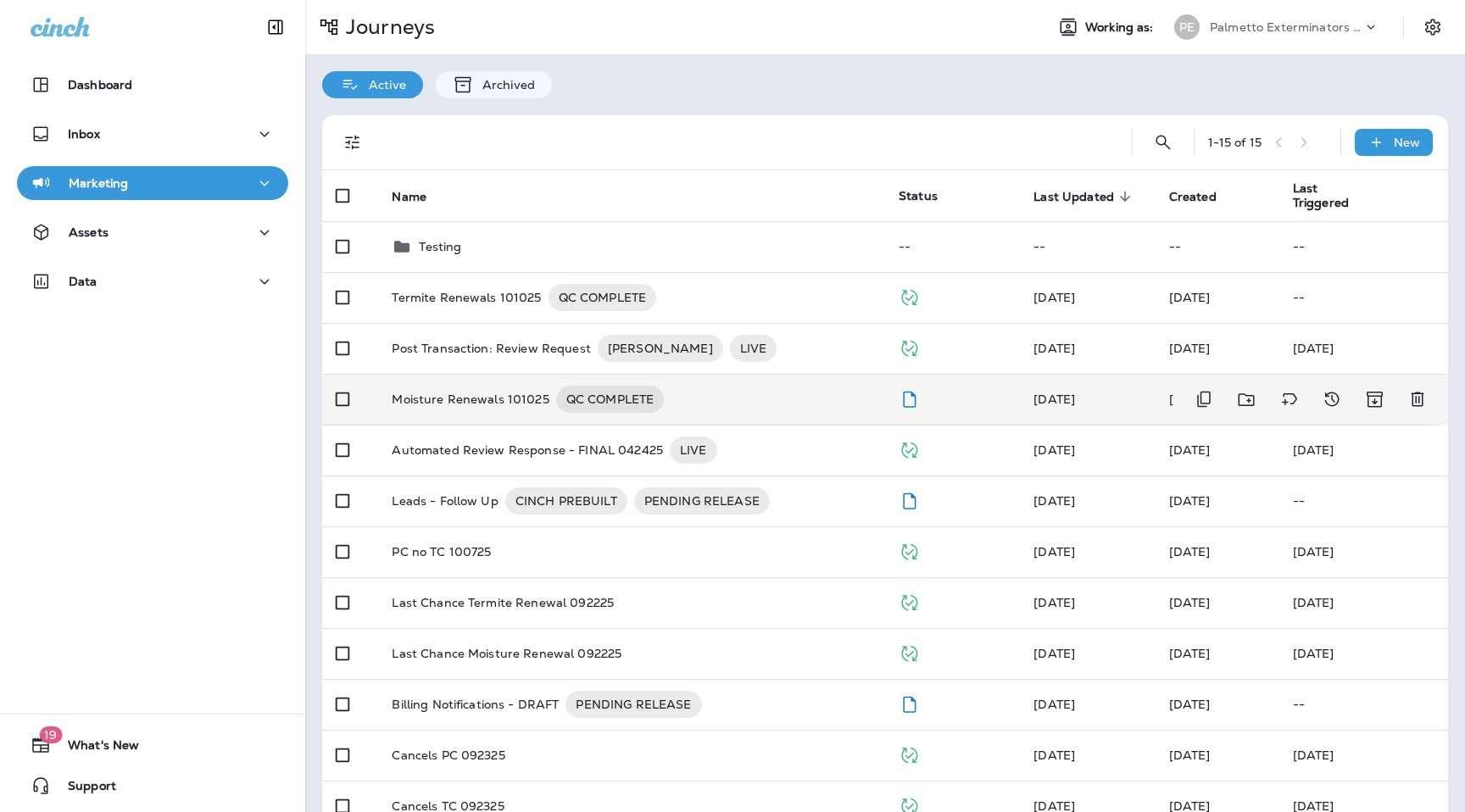
click at [497, 402] on p "Moisture Renewals 101025" at bounding box center [470, 400] width 157 height 27
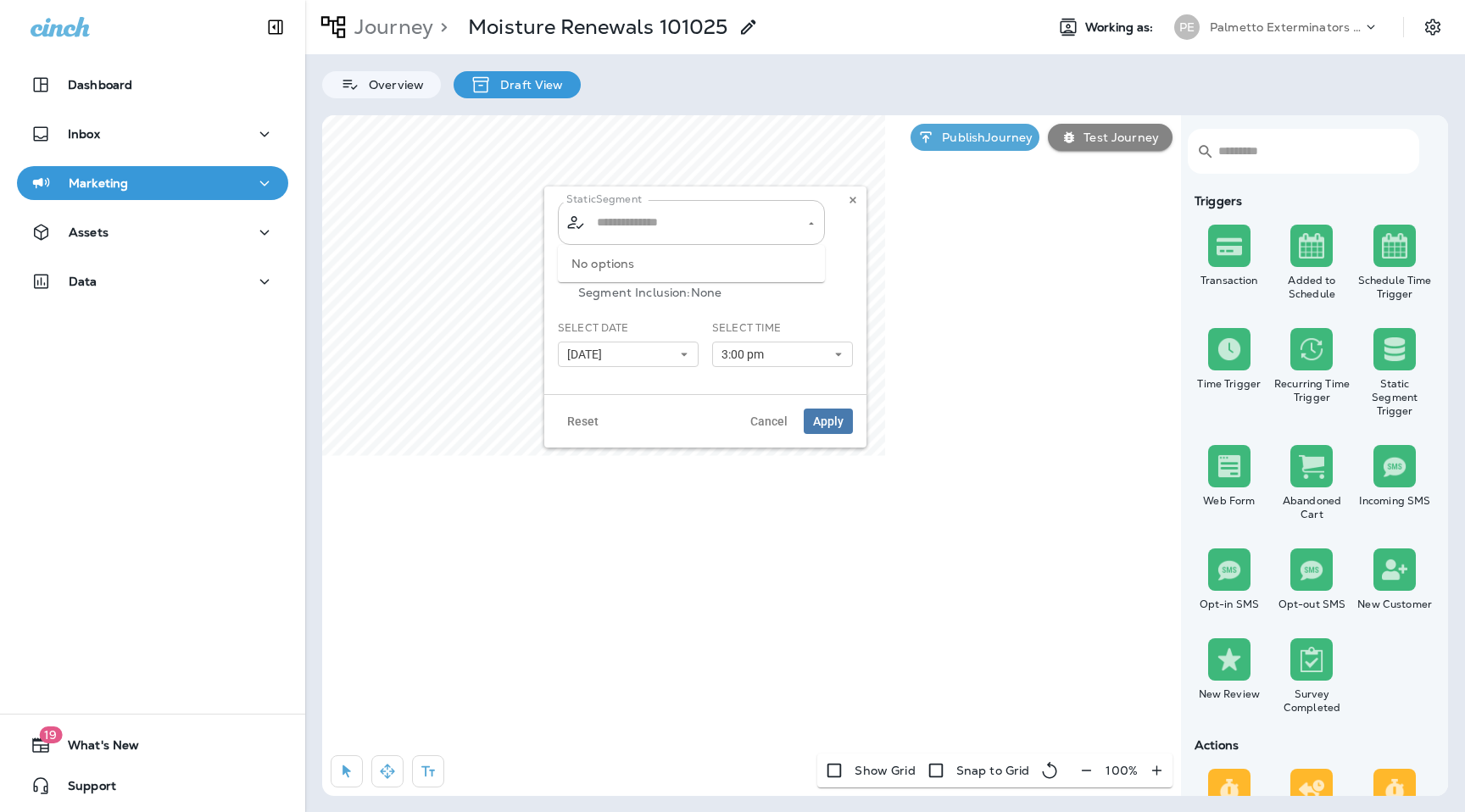
click at [701, 243] on div "​ ​" at bounding box center [692, 222] width 267 height 45
type input "**********"
click at [793, 219] on icon "Clear" at bounding box center [796, 222] width 7 height 7
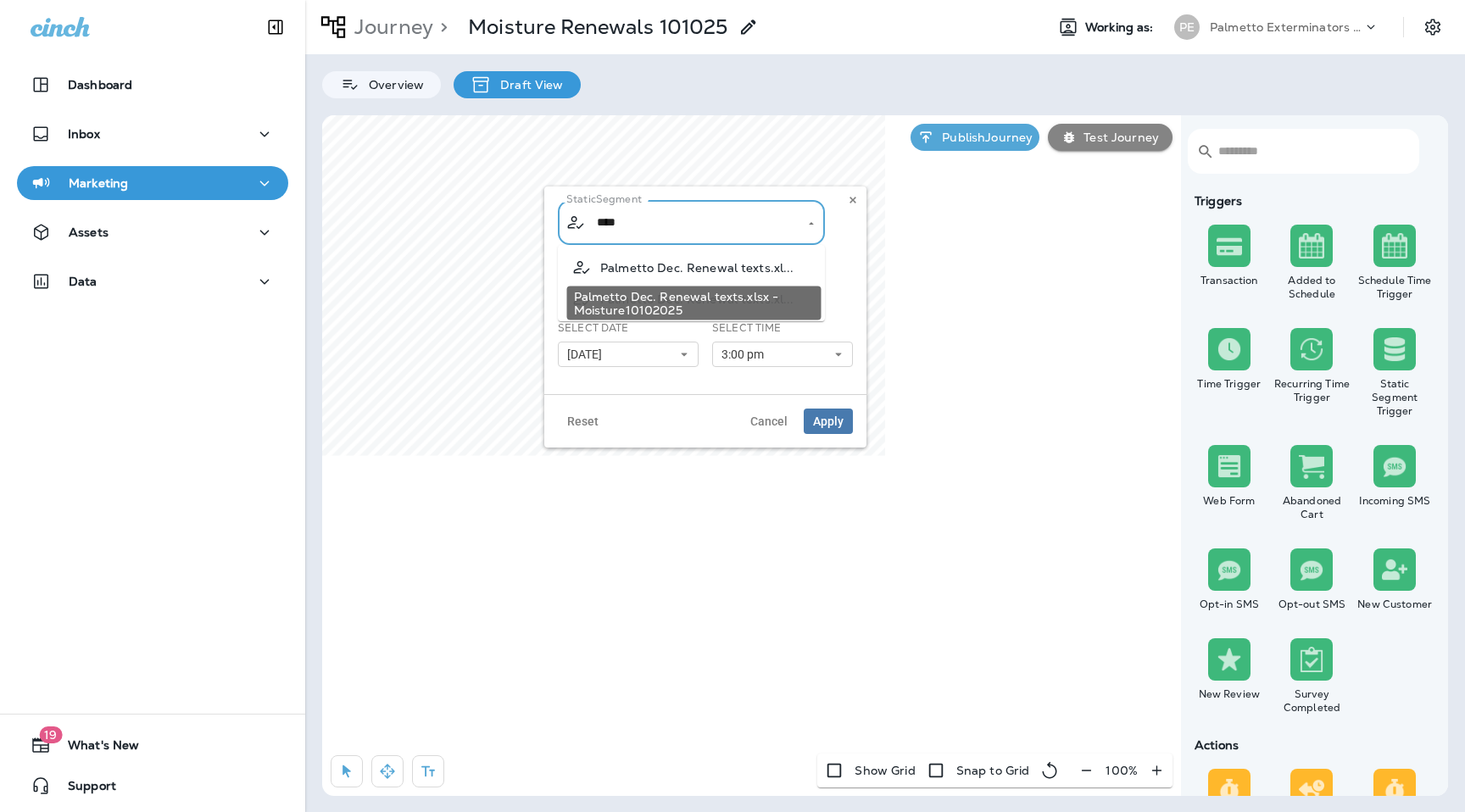
click at [748, 268] on span "Palmetto Dec. Renewal texts.xl..." at bounding box center [697, 268] width 194 height 14
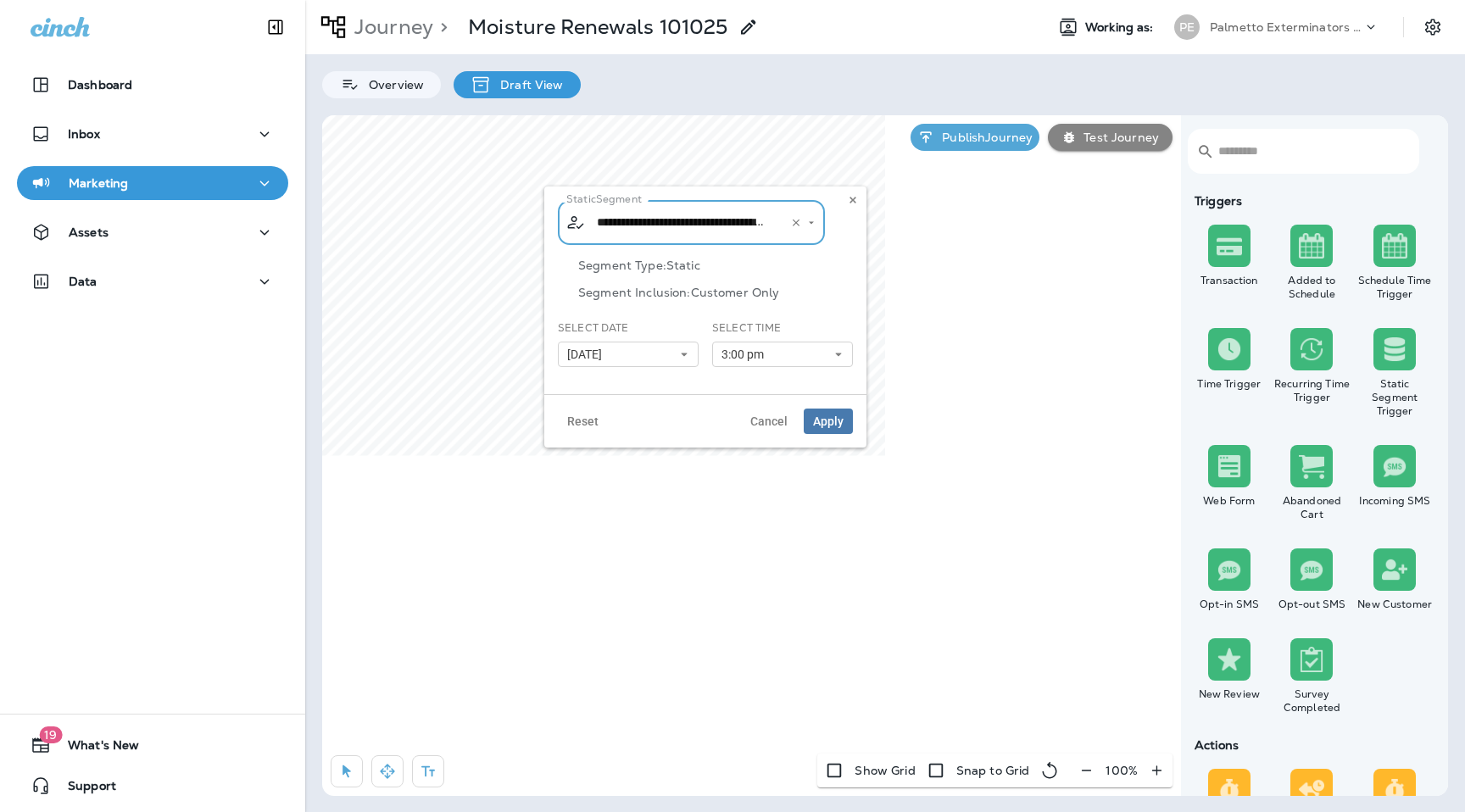
type input "**********"
click at [809, 359] on button "3:00 pm" at bounding box center [782, 354] width 140 height 25
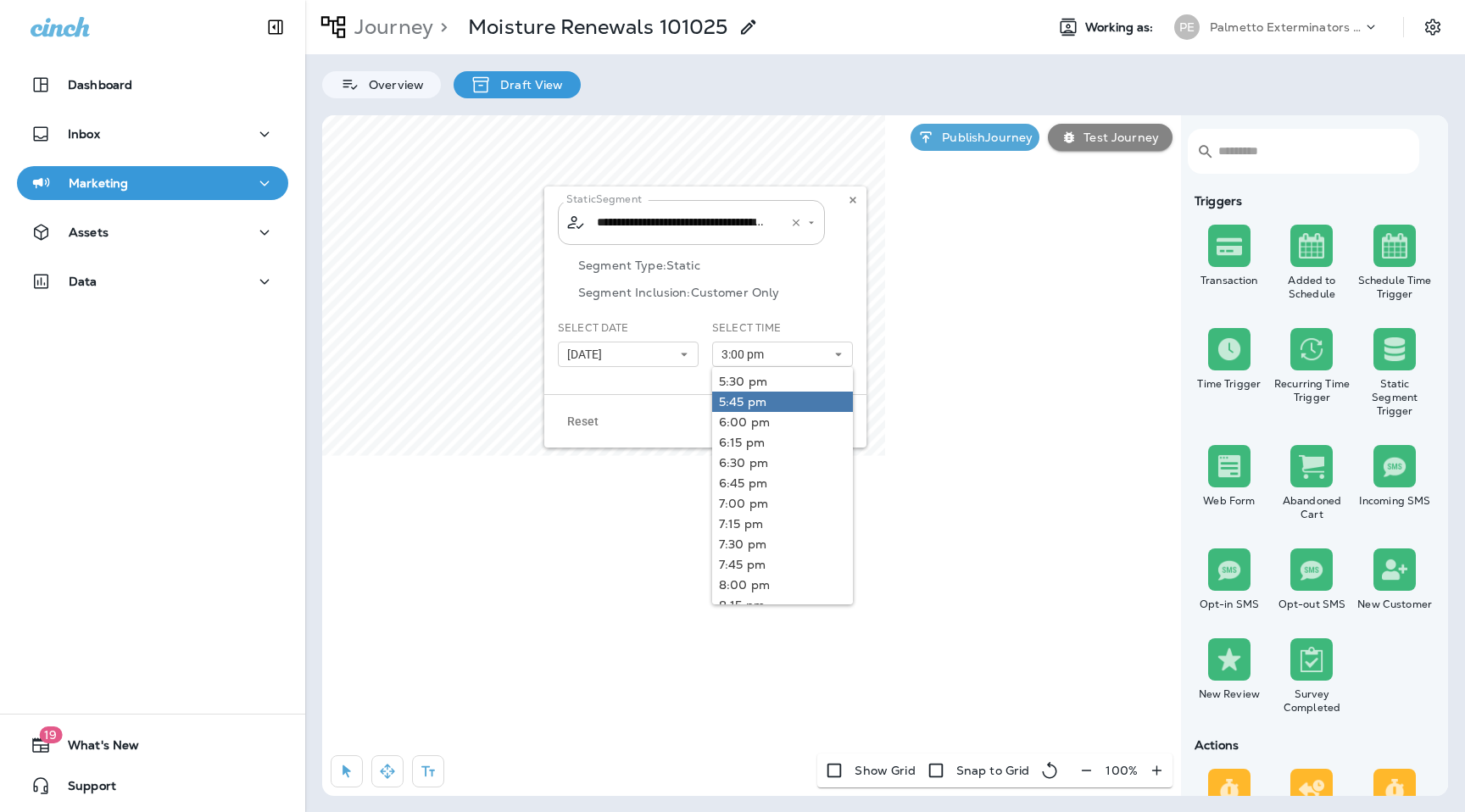
click at [809, 405] on link "5:45 pm" at bounding box center [782, 402] width 140 height 20
click at [837, 273] on div "Segment Type: Static Segment Inclusion: Customer Only" at bounding box center [705, 289] width 296 height 61
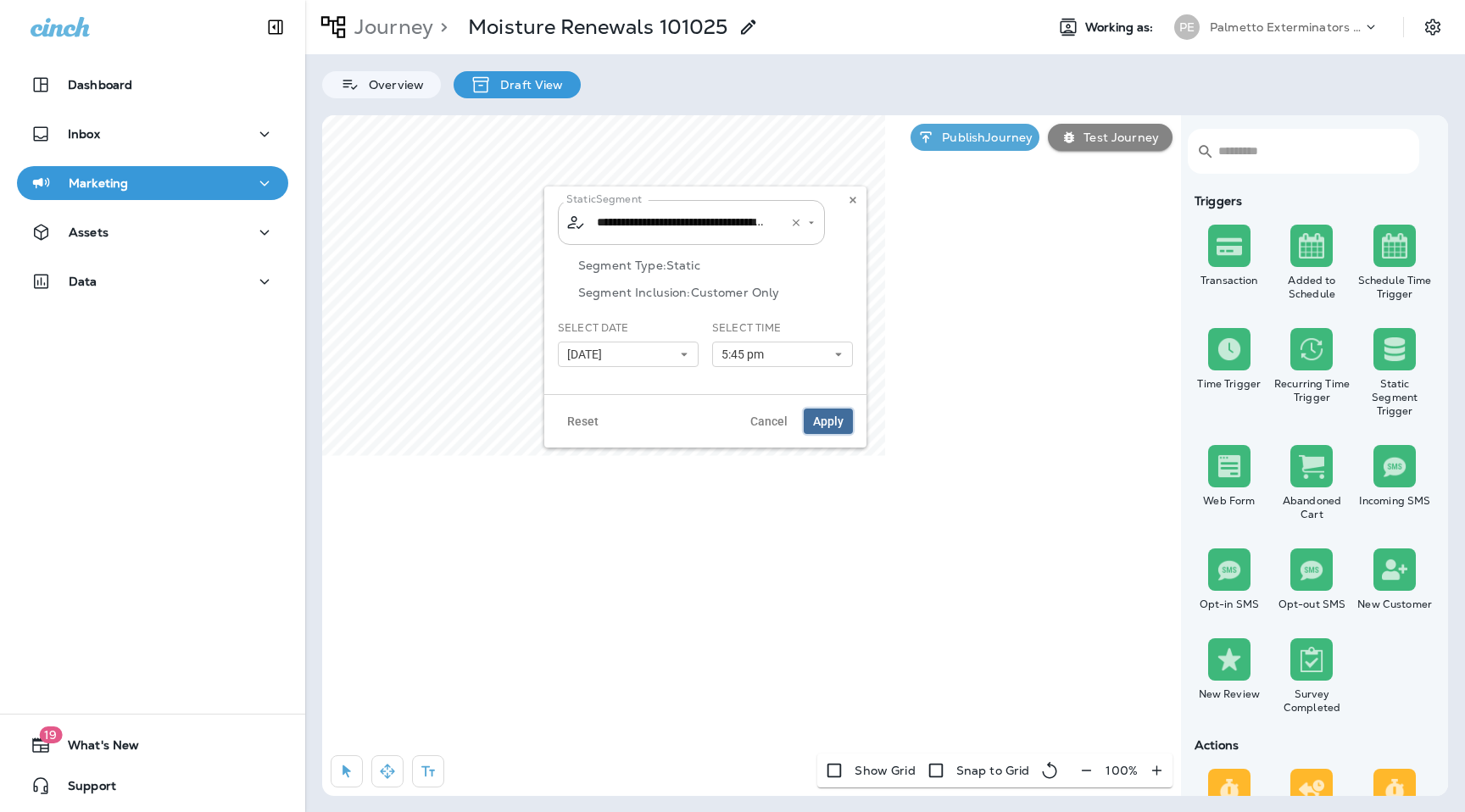
click at [828, 422] on span "Apply" at bounding box center [828, 421] width 30 height 12
type input "**********"
click at [853, 206] on button at bounding box center [852, 200] width 19 height 19
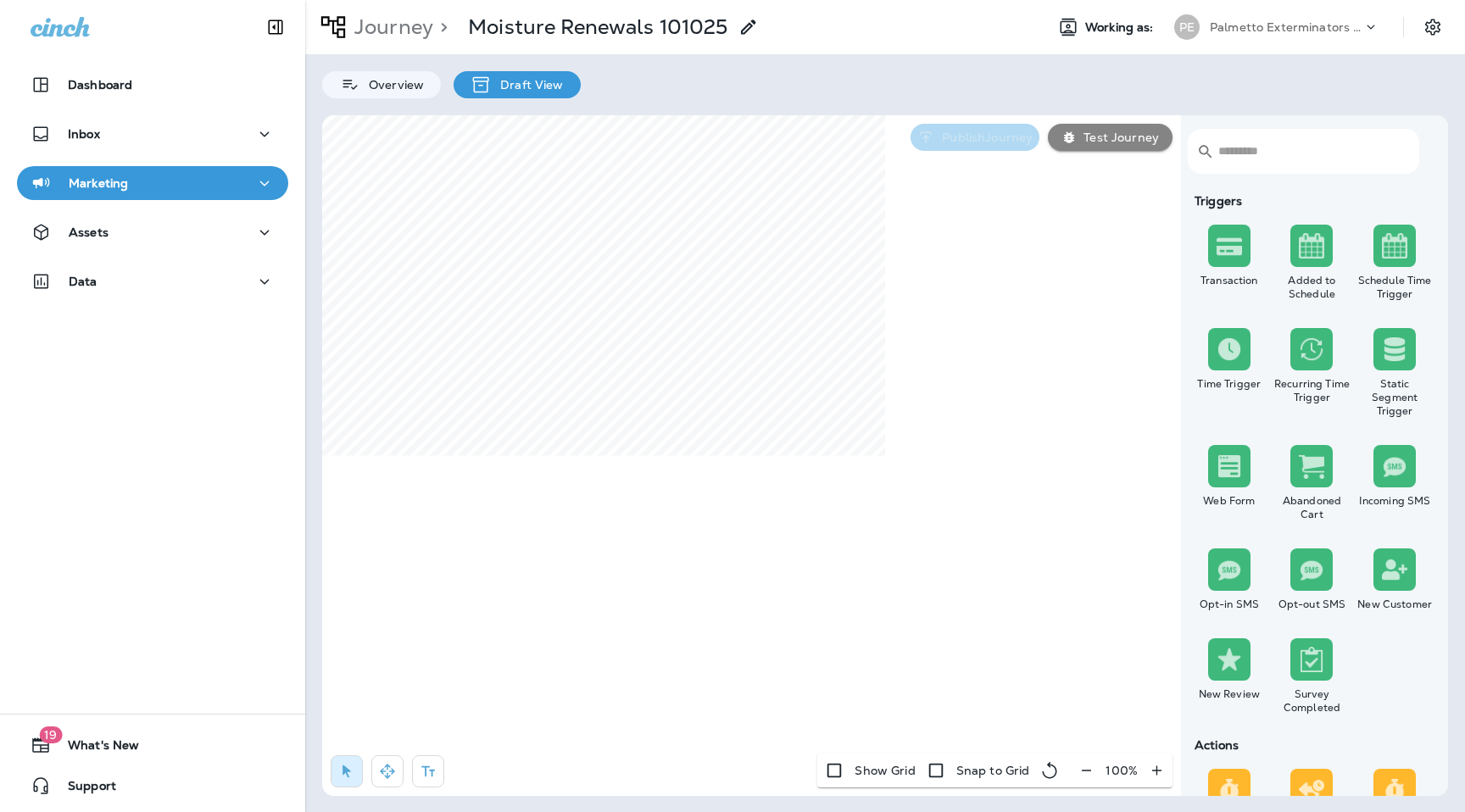
click at [983, 136] on p "Publish Journey" at bounding box center [984, 137] width 98 height 14
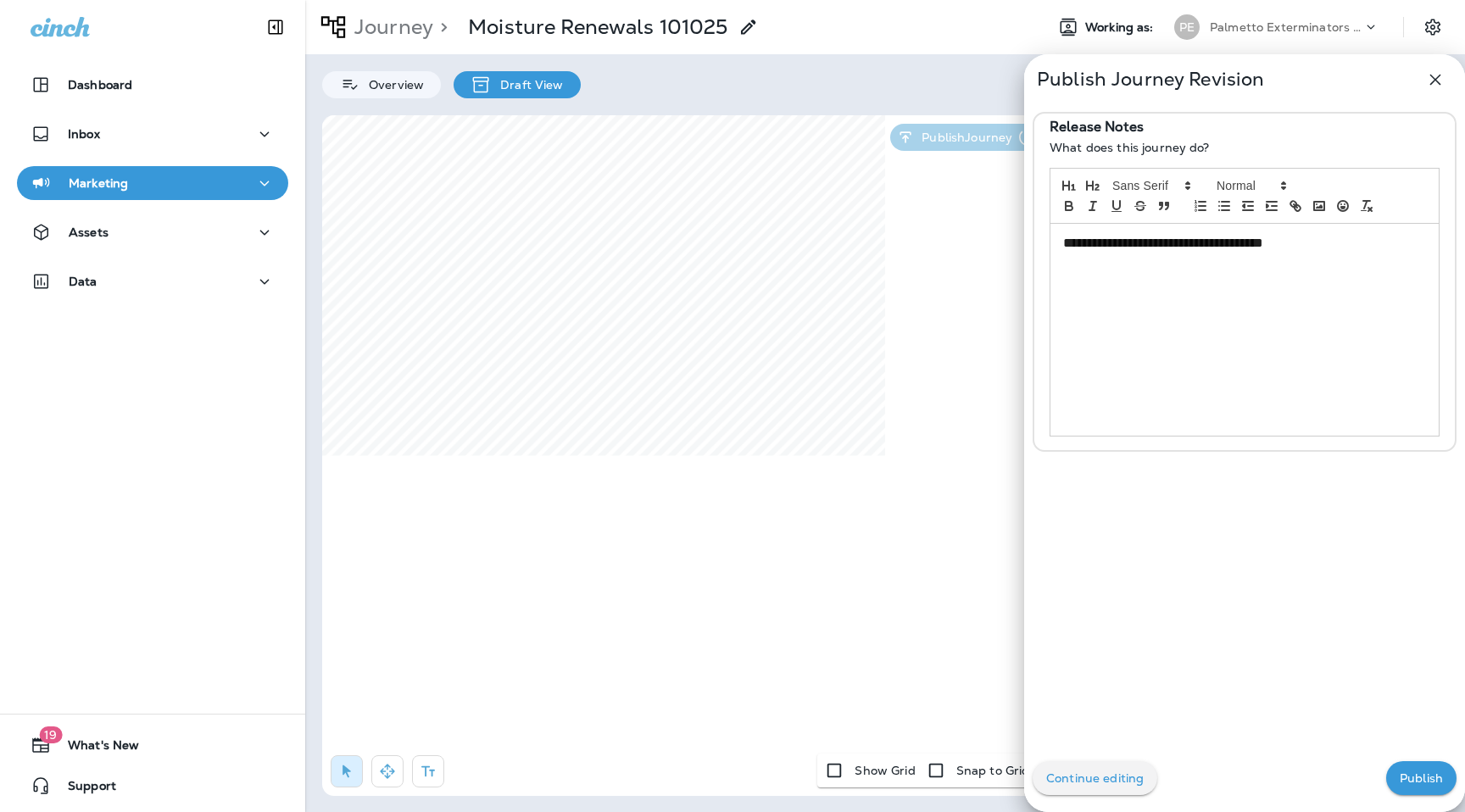
click at [1420, 783] on p "Publish" at bounding box center [1422, 778] width 43 height 14
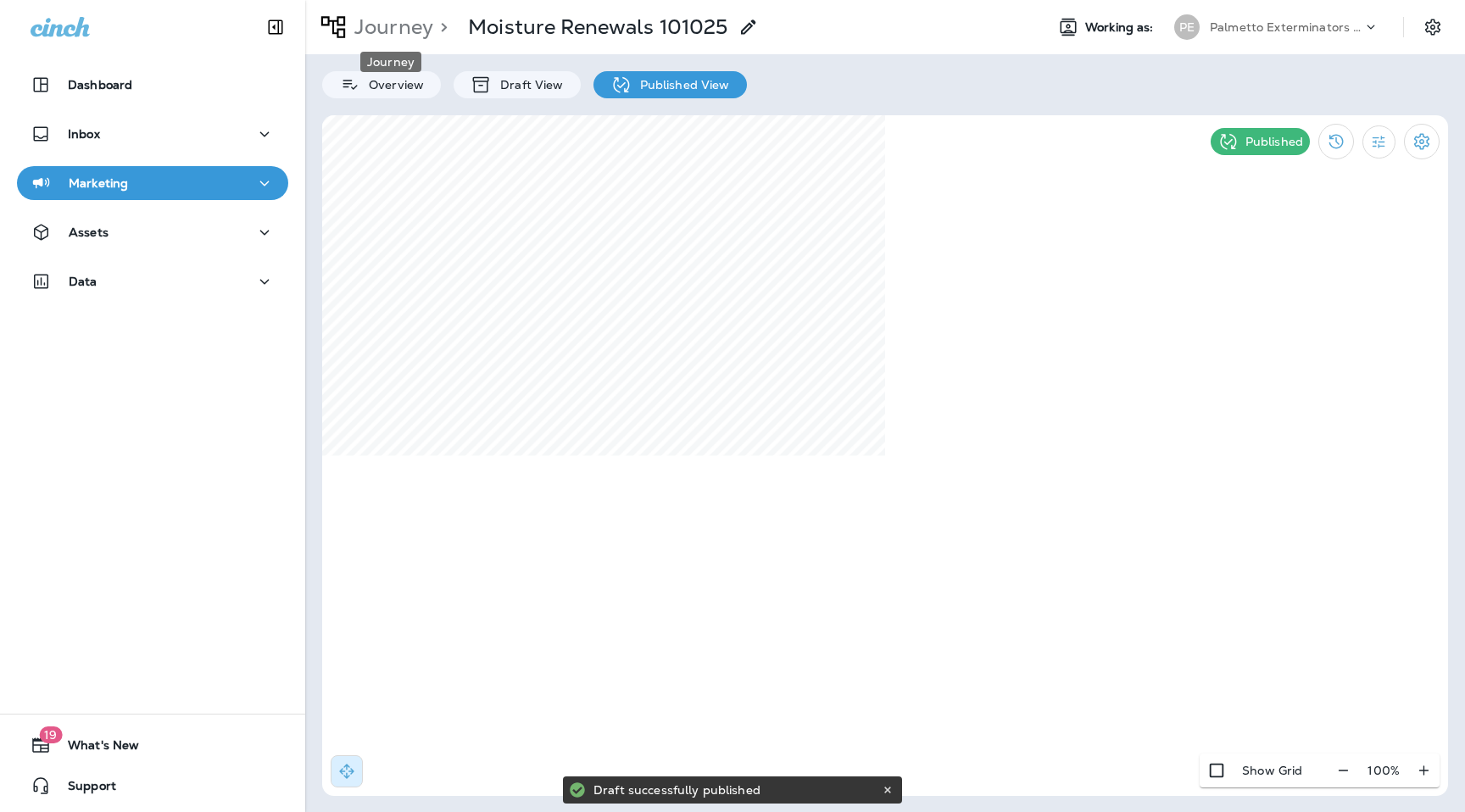
click at [408, 34] on p "Journey" at bounding box center [390, 27] width 86 height 25
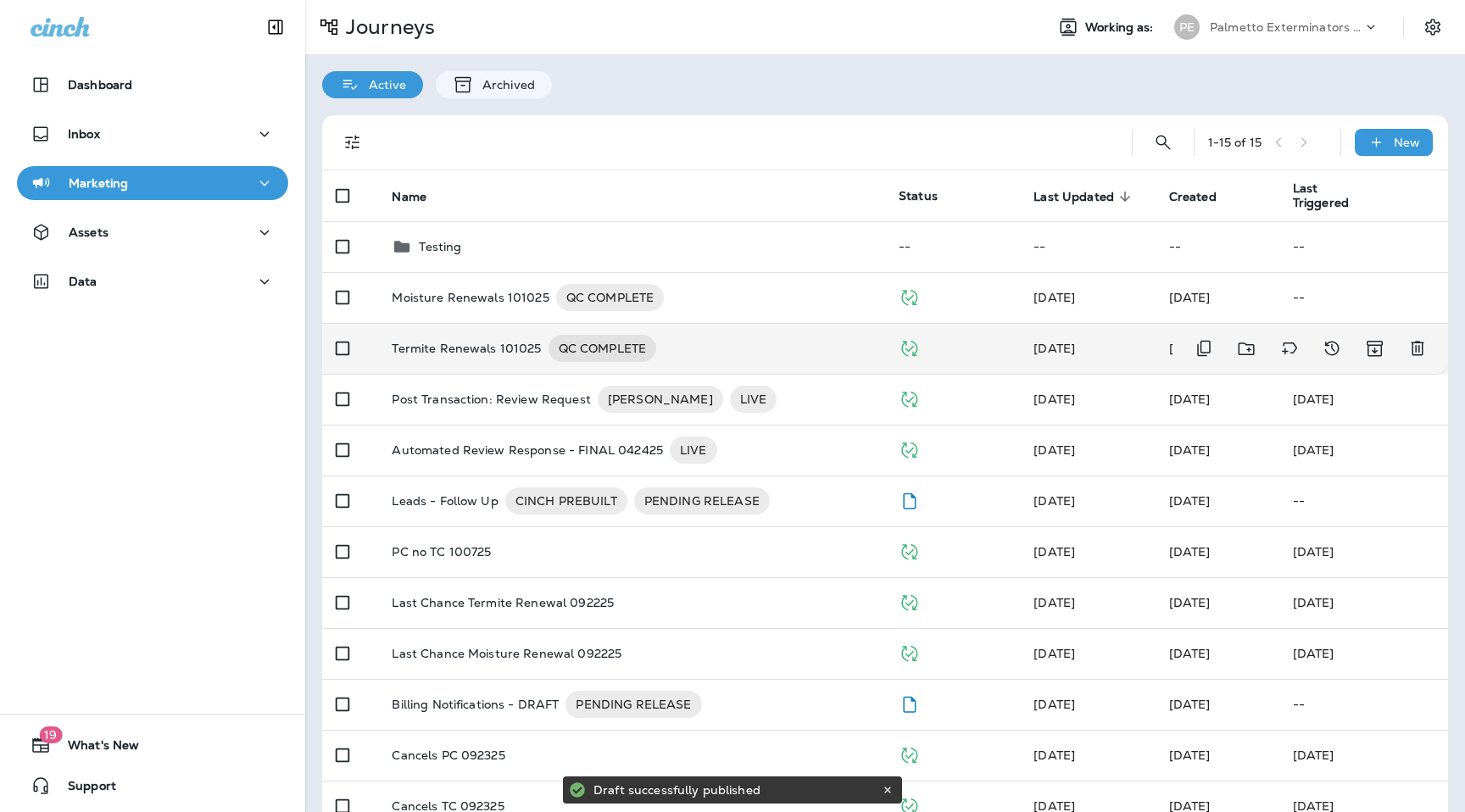
click at [496, 360] on p "Termite Renewals 101025" at bounding box center [466, 348] width 149 height 27
